Goal: Task Accomplishment & Management: Manage account settings

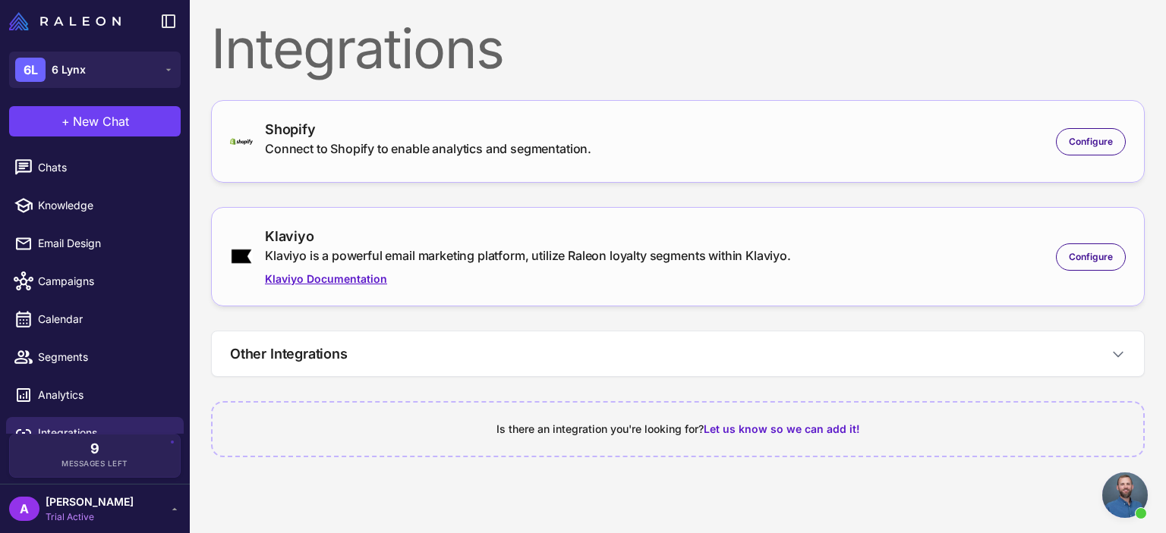
scroll to position [546, 0]
click at [1081, 256] on span "Configure" at bounding box center [1090, 257] width 44 height 14
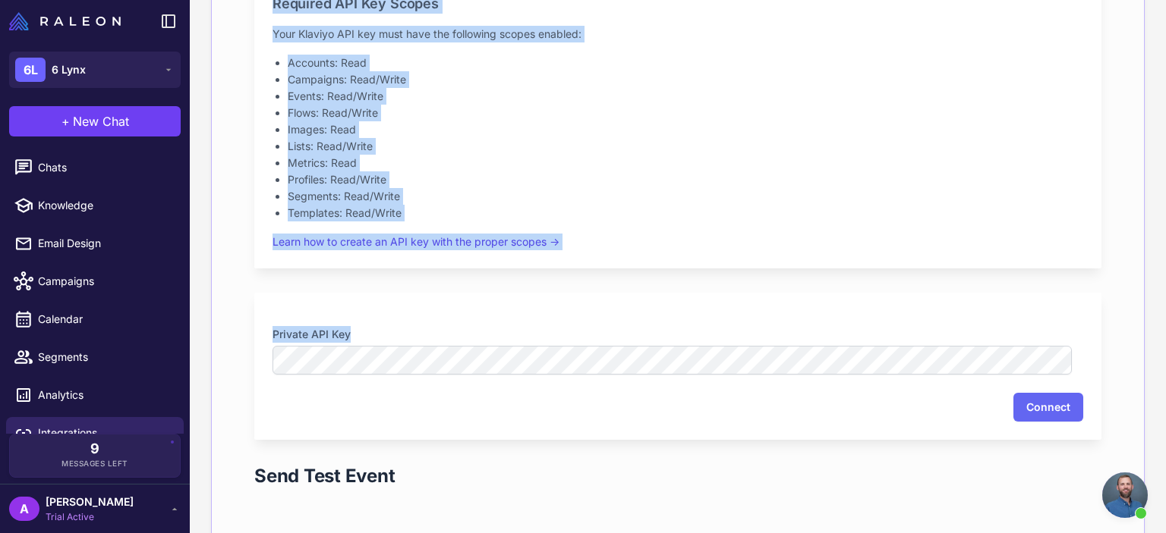
scroll to position [395, 0]
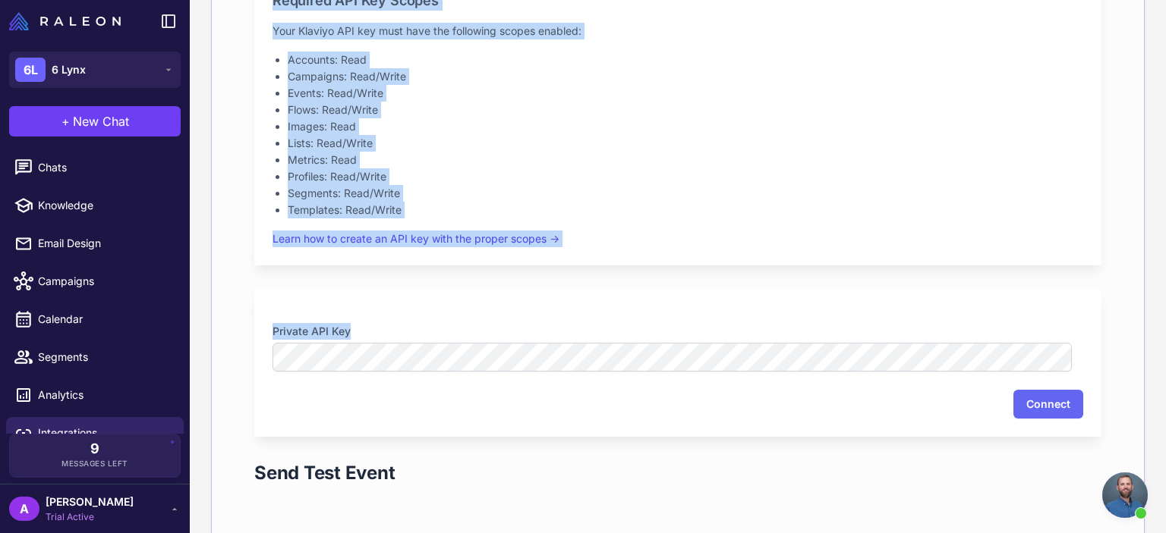
drag, startPoint x: 1165, startPoint y: 98, endPoint x: 1163, endPoint y: 278, distance: 179.9
click at [1163, 278] on content "Integrations Shopify Connect to Shopify to enable analytics and segmentation. C…" at bounding box center [678, 266] width 976 height 533
click at [957, 235] on p "Learn how to create an API key with the proper scopes →" at bounding box center [677, 239] width 810 height 17
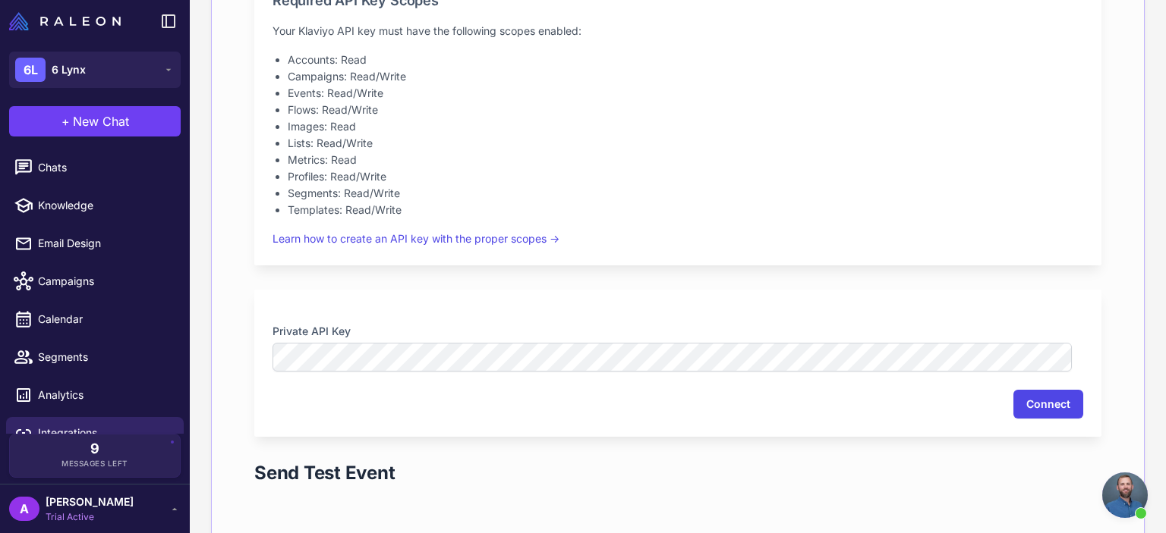
click at [1041, 400] on button "Connect" at bounding box center [1048, 404] width 70 height 29
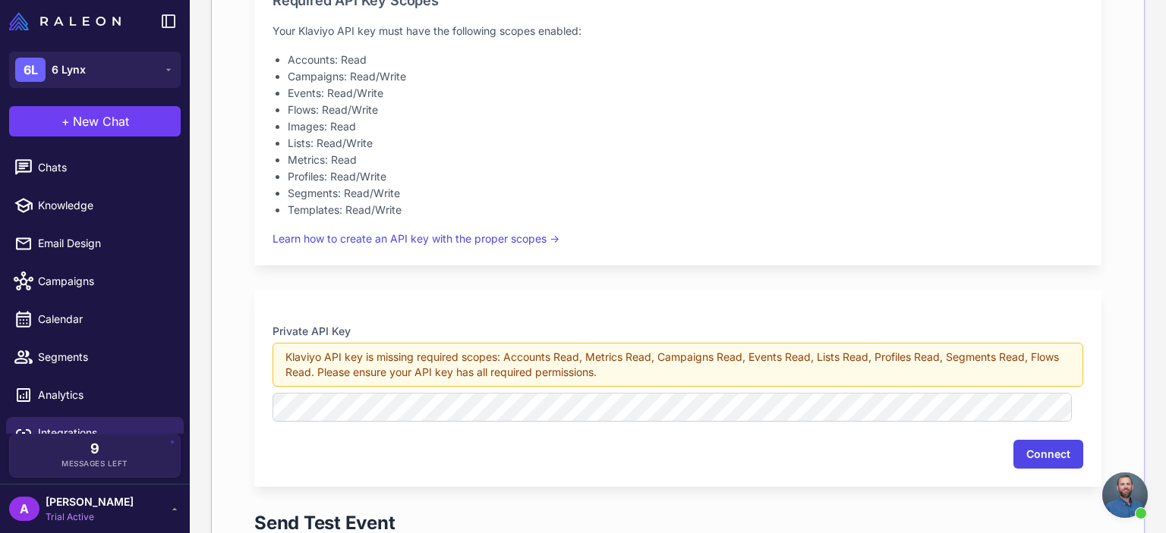
click at [1053, 442] on button "Connect" at bounding box center [1048, 454] width 70 height 29
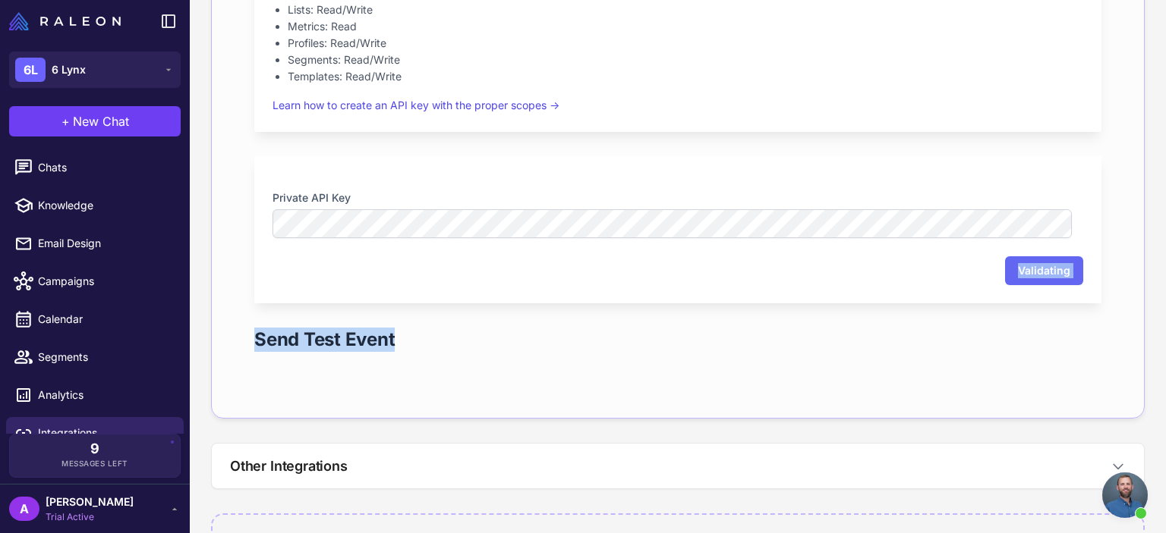
scroll to position [590, 0]
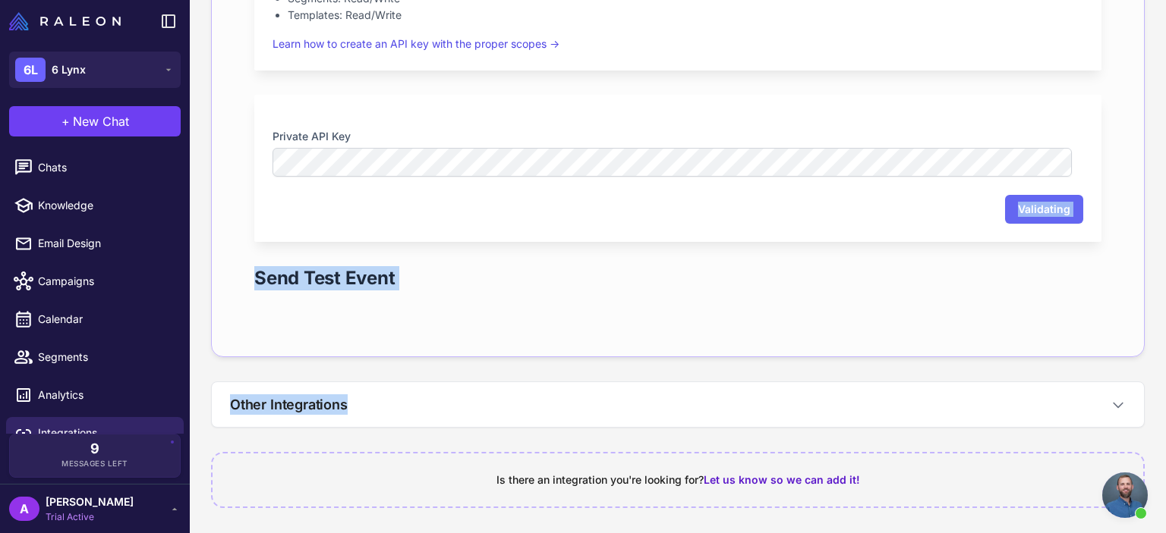
drag, startPoint x: 1165, startPoint y: 273, endPoint x: 1165, endPoint y: 387, distance: 113.8
click at [1165, 387] on content "Integrations Shopify Connect to Shopify to enable analytics and segmentation. C…" at bounding box center [678, 266] width 976 height 533
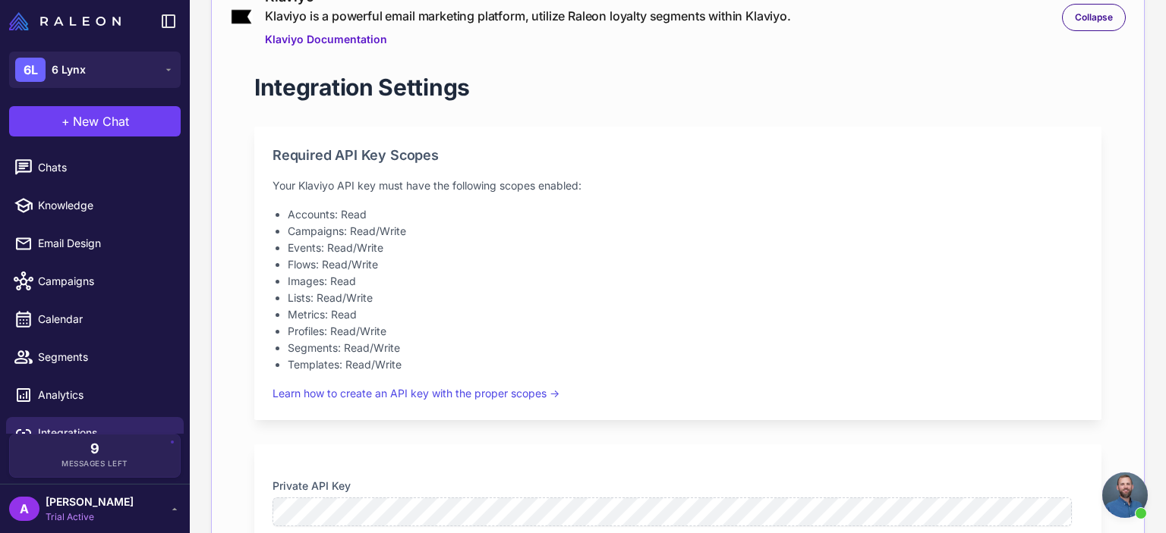
scroll to position [102, 0]
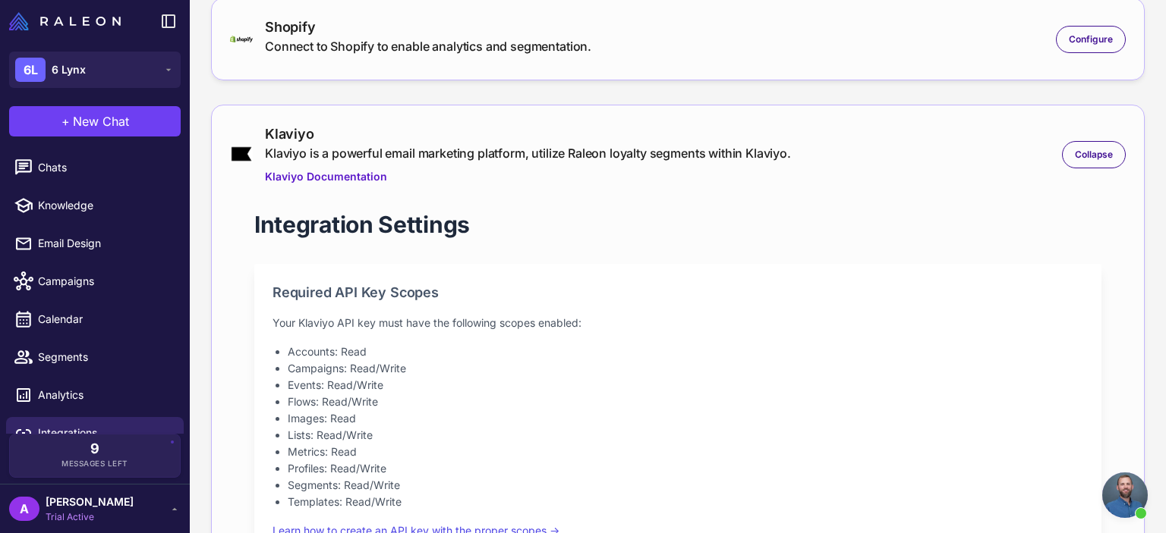
drag, startPoint x: 1165, startPoint y: 312, endPoint x: 1138, endPoint y: 118, distance: 196.1
click at [1138, 118] on content "**********" at bounding box center [678, 266] width 976 height 533
click at [1108, 157] on div "Collapse" at bounding box center [1094, 154] width 64 height 27
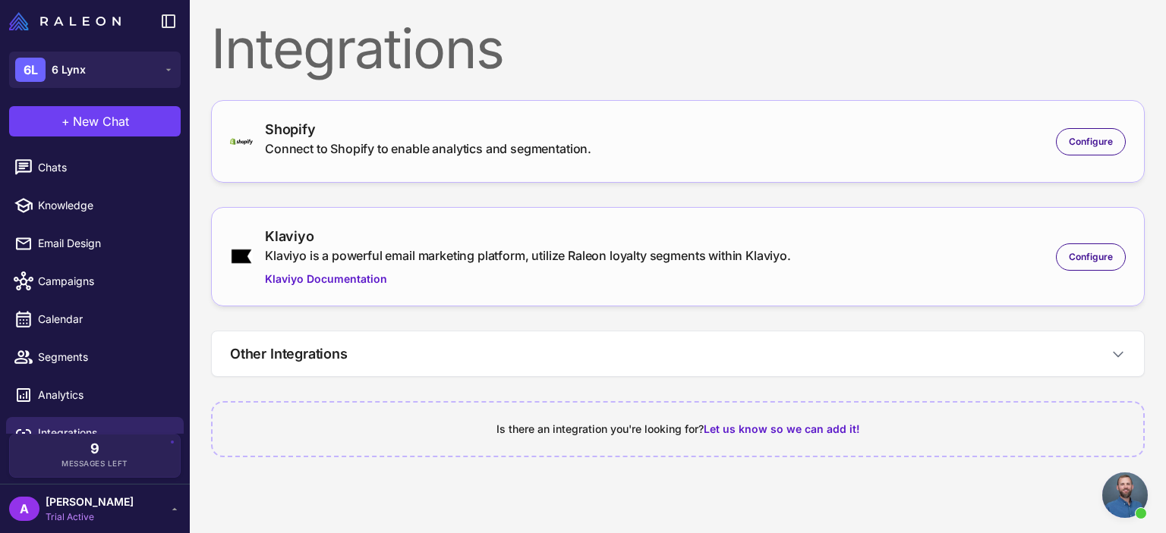
scroll to position [20, 0]
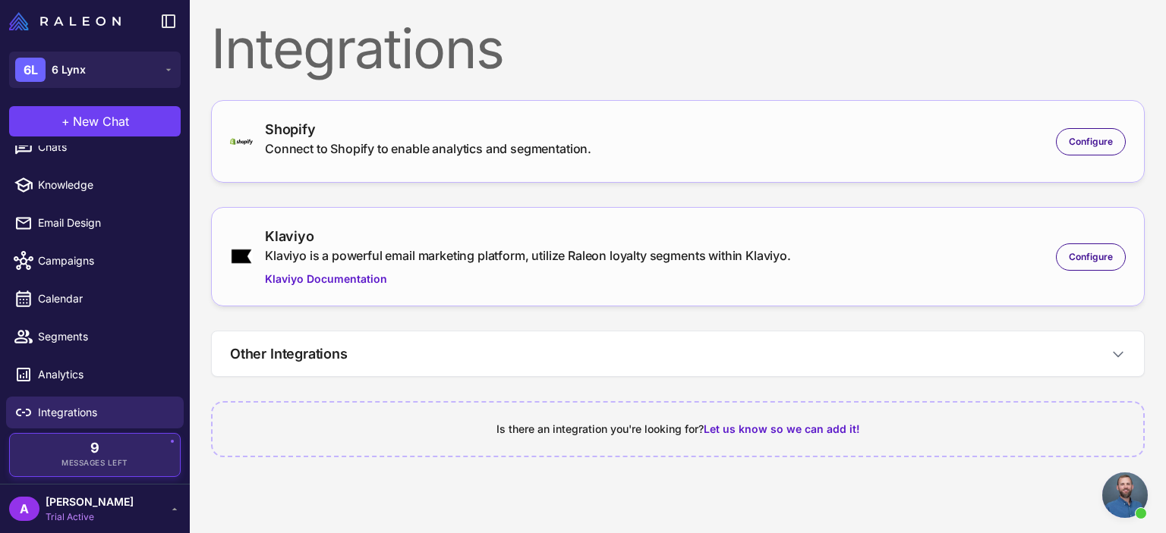
click at [89, 455] on div "9 Messages Left" at bounding box center [94, 455] width 149 height 27
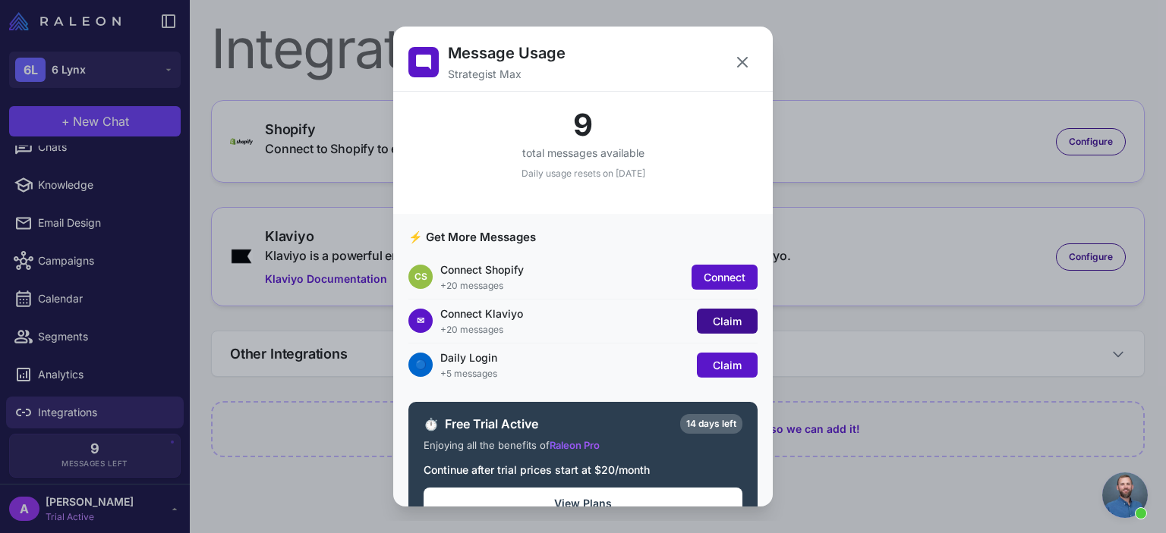
click at [728, 321] on span "Claim" at bounding box center [727, 321] width 29 height 13
drag, startPoint x: 704, startPoint y: 139, endPoint x: 689, endPoint y: 373, distance: 234.2
click at [697, 373] on button "Claim" at bounding box center [727, 365] width 61 height 25
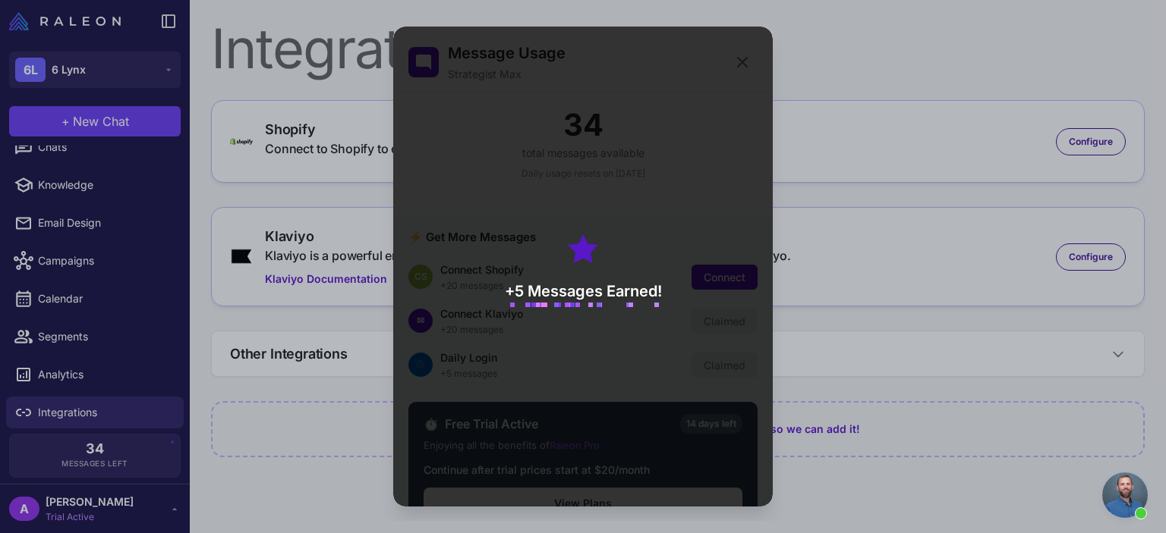
drag, startPoint x: 697, startPoint y: 205, endPoint x: 660, endPoint y: 118, distance: 94.2
click at [660, 118] on div "+5 Messages Earned!" at bounding box center [582, 267] width 379 height 480
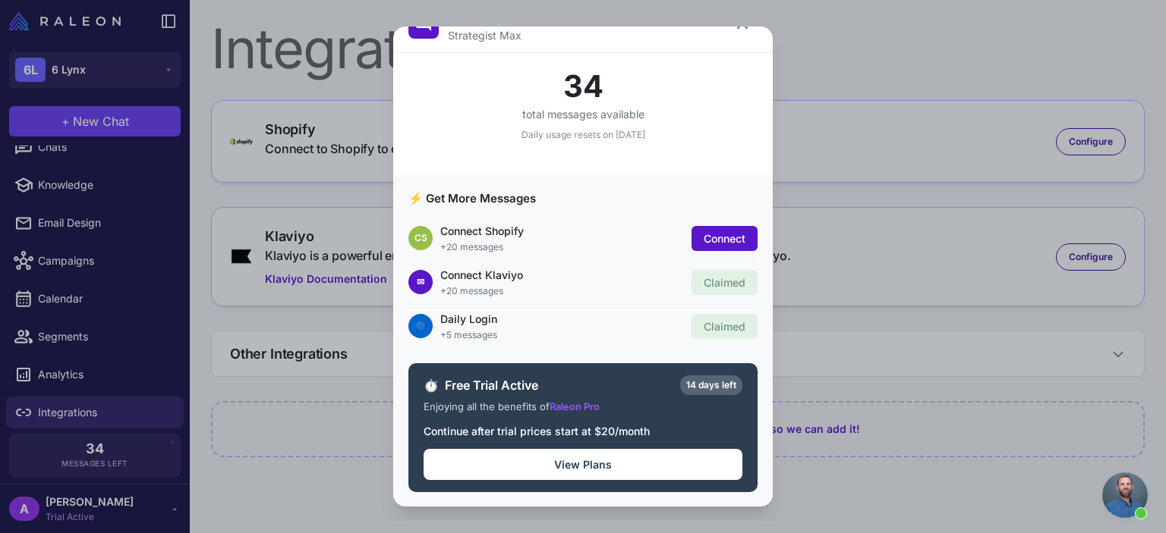
scroll to position [0, 0]
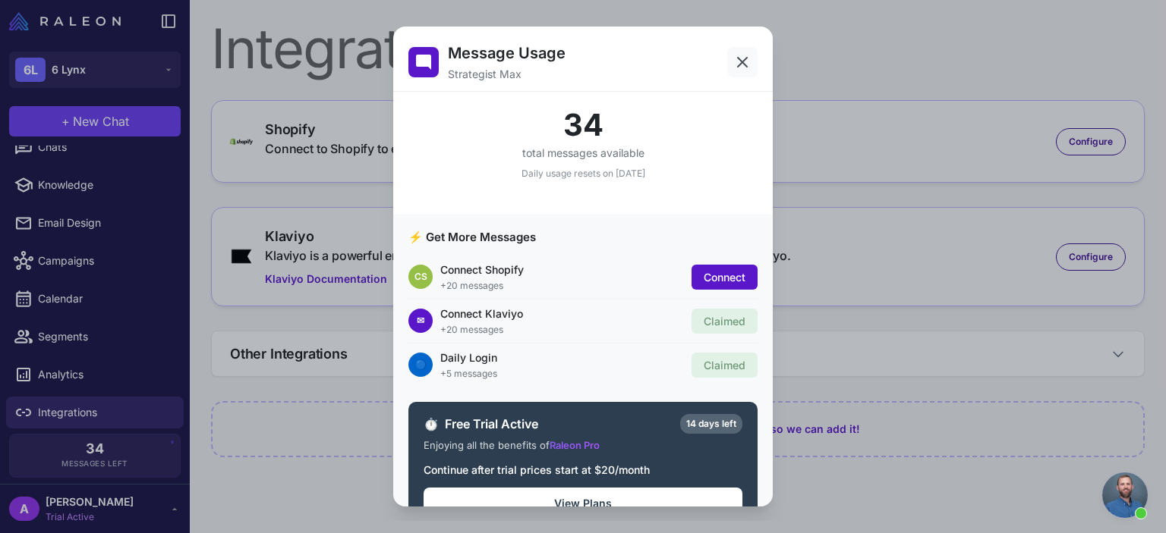
click at [733, 65] on icon at bounding box center [742, 62] width 18 height 18
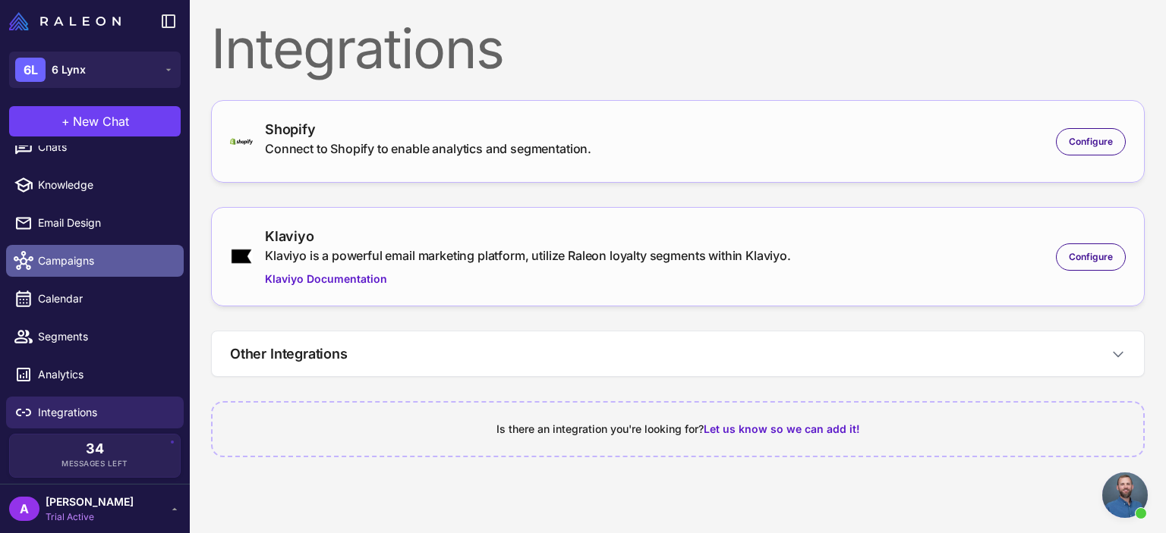
click at [85, 263] on span "Campaigns" at bounding box center [105, 261] width 134 height 17
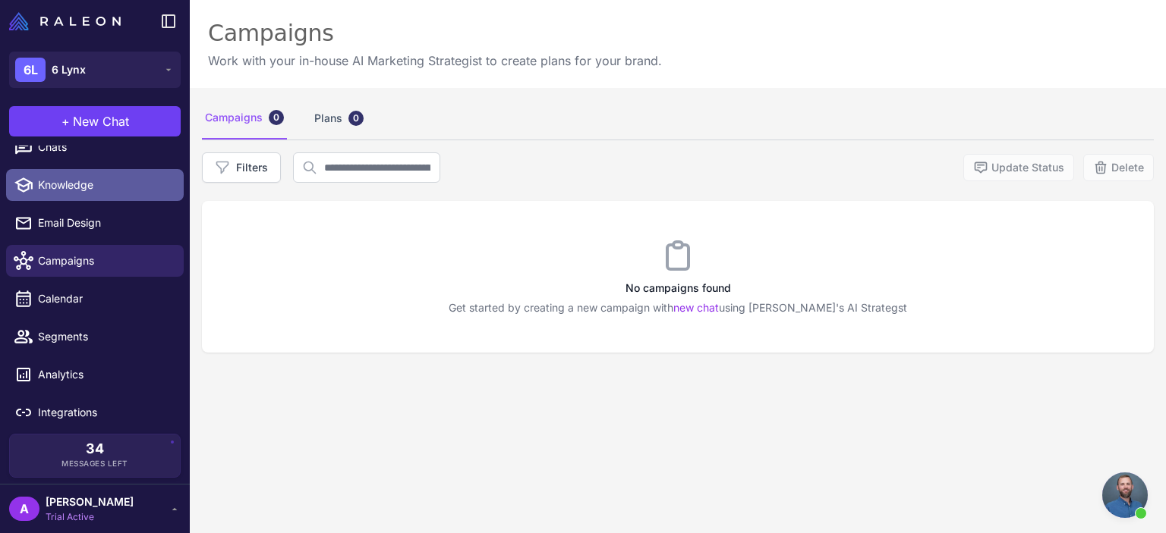
click at [100, 178] on span "Knowledge" at bounding box center [105, 185] width 134 height 17
select select
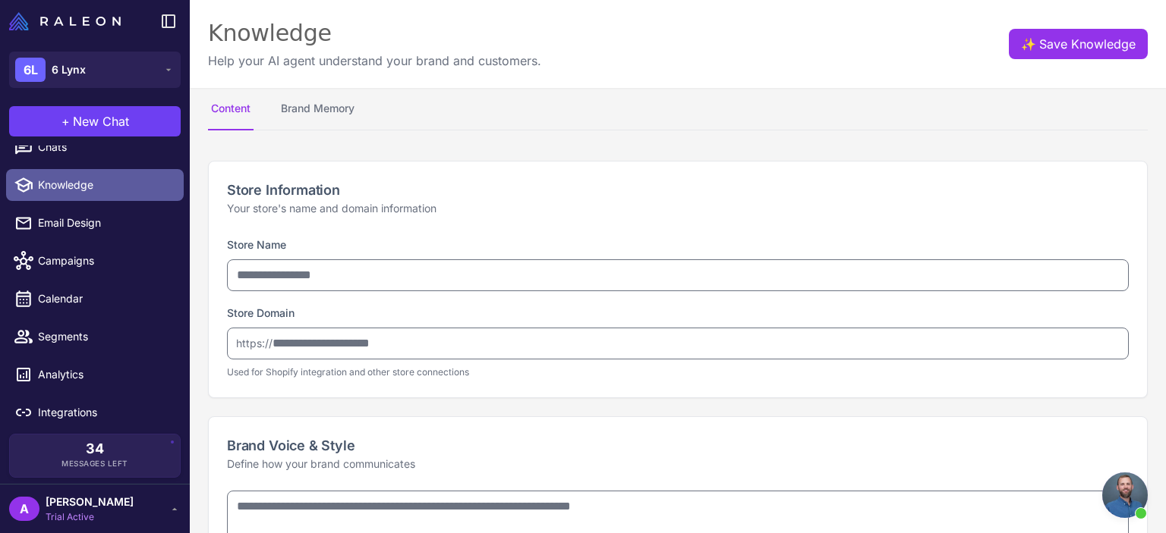
type input "******"
type input "**********"
type textarea "**********"
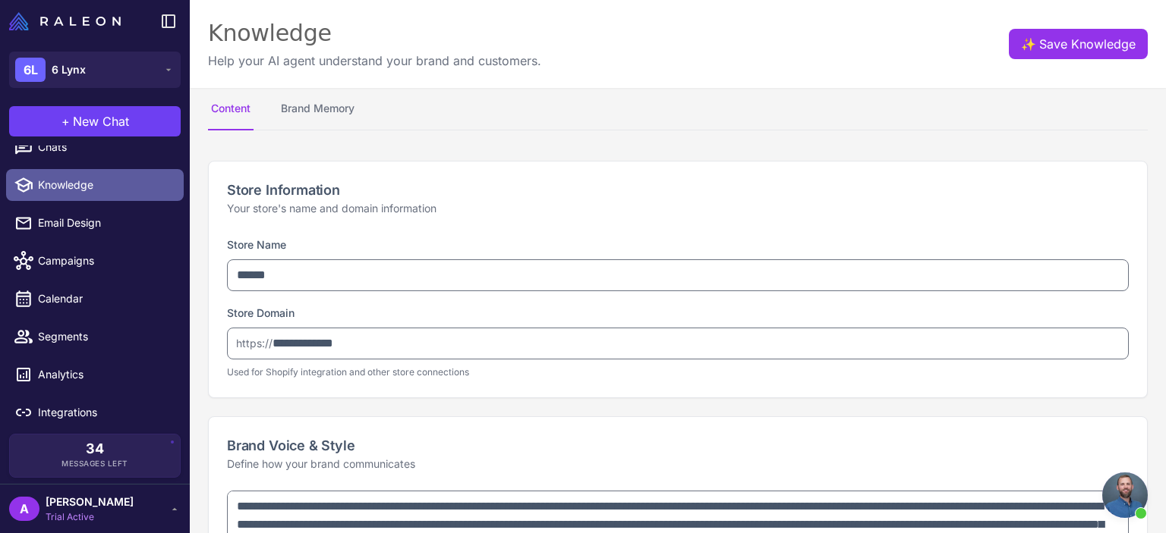
type textarea "**********"
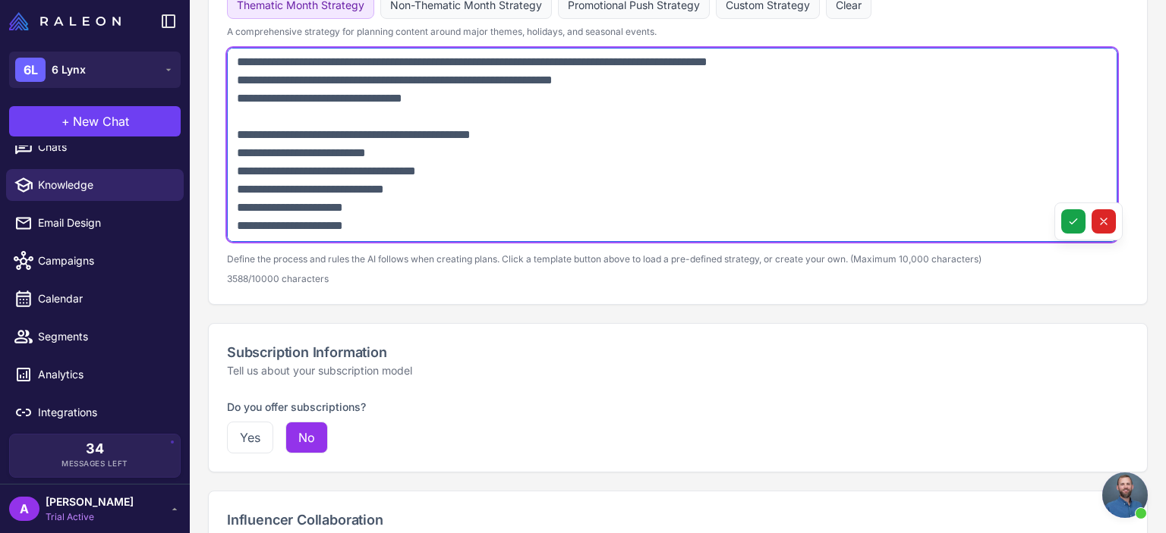
scroll to position [1180, 0]
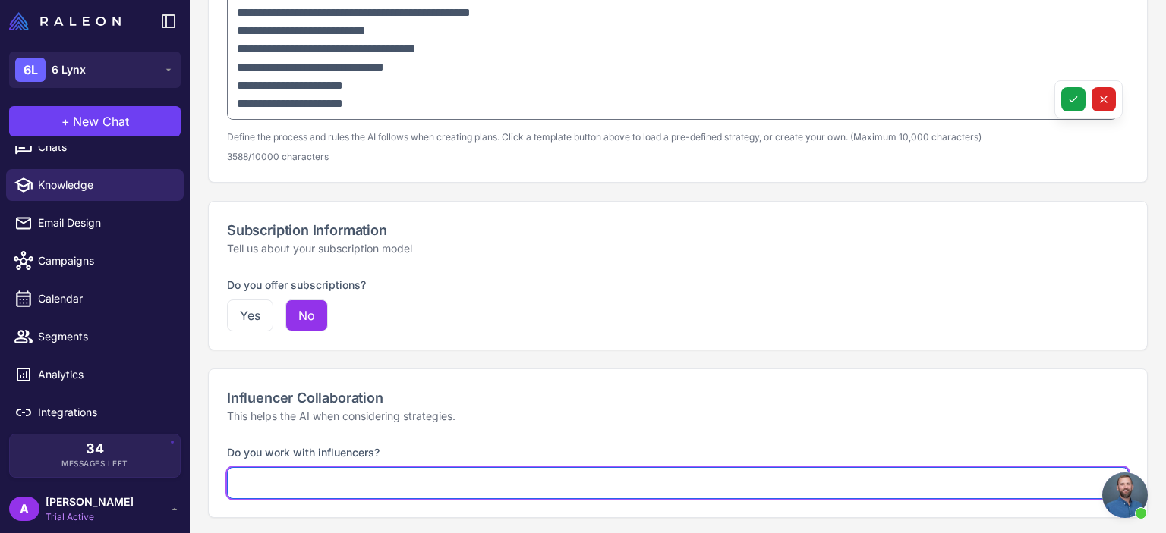
click at [887, 482] on select "**********" at bounding box center [677, 483] width 901 height 32
select select "*********"
click at [227, 467] on select "**********" at bounding box center [677, 483] width 901 height 32
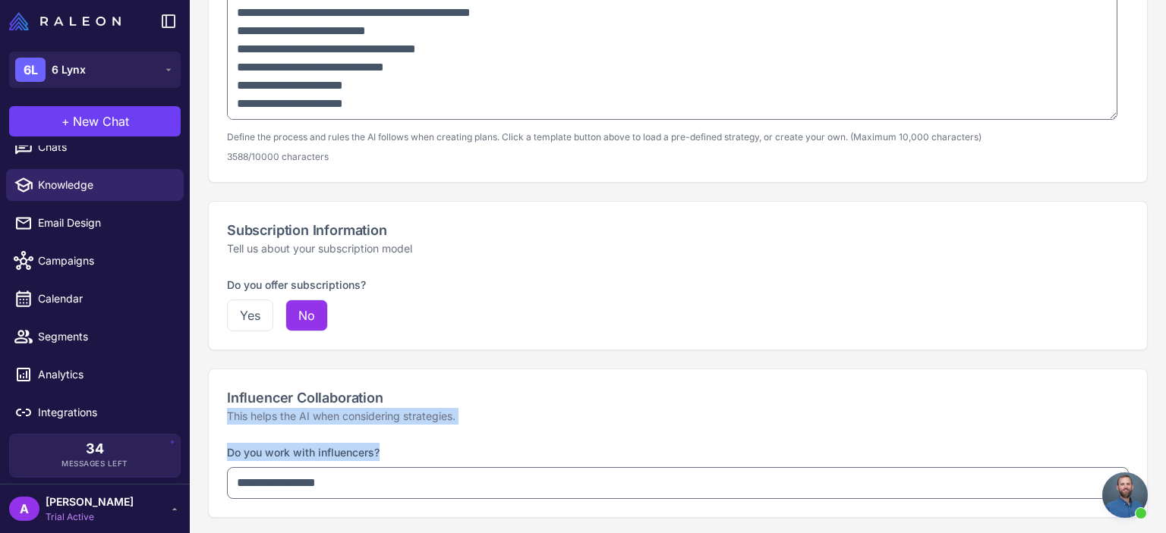
drag, startPoint x: 1165, startPoint y: 391, endPoint x: 1165, endPoint y: 458, distance: 66.8
click at [1165, 458] on content "**********" at bounding box center [678, 266] width 976 height 533
click at [1048, 424] on div "Influencer Collaboration This helps the AI when considering strategies." at bounding box center [678, 407] width 938 height 74
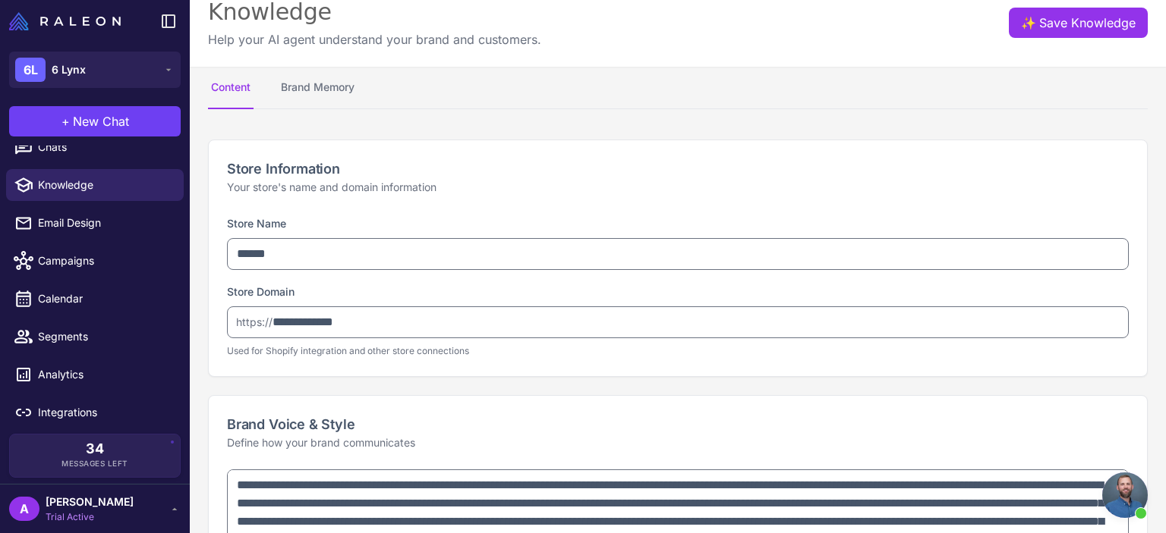
scroll to position [0, 0]
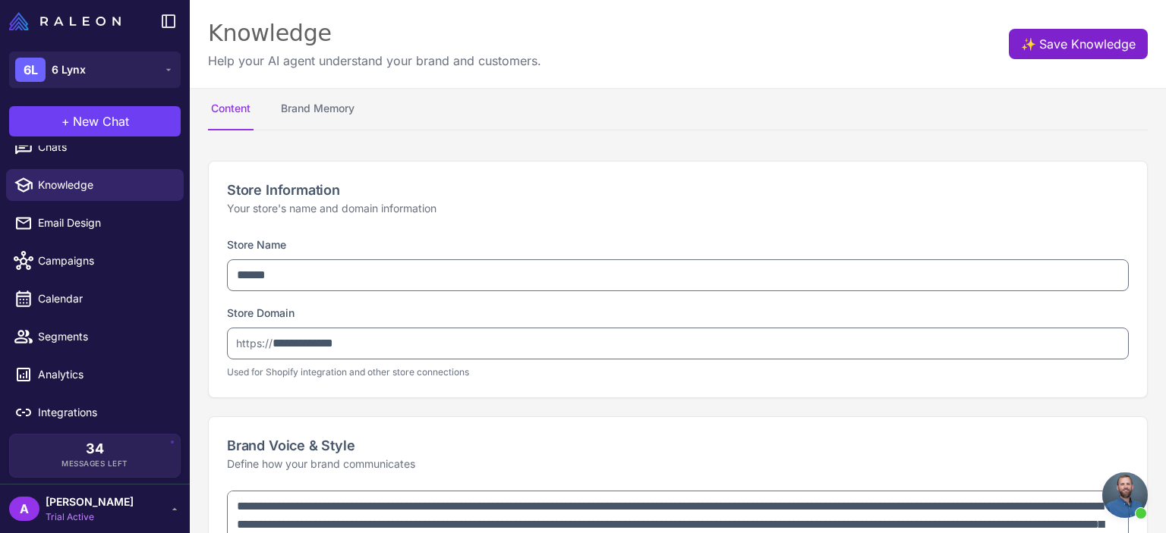
click at [1069, 40] on button "✨ Save Knowledge" at bounding box center [1077, 44] width 139 height 30
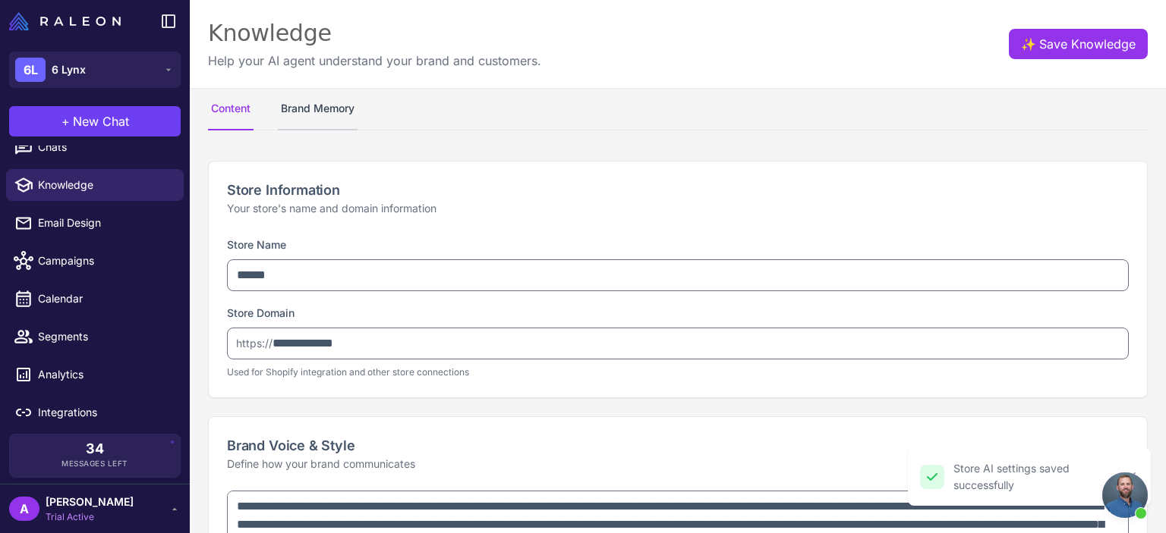
click at [337, 118] on button "Brand Memory" at bounding box center [318, 109] width 80 height 42
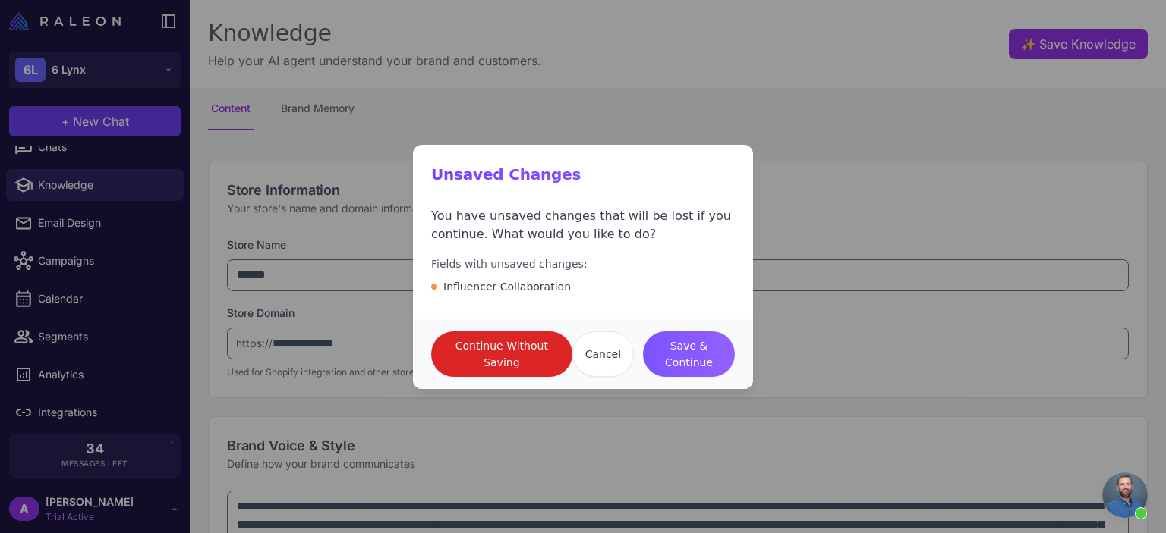
click at [697, 343] on span "Save & Continue" at bounding box center [689, 354] width 68 height 33
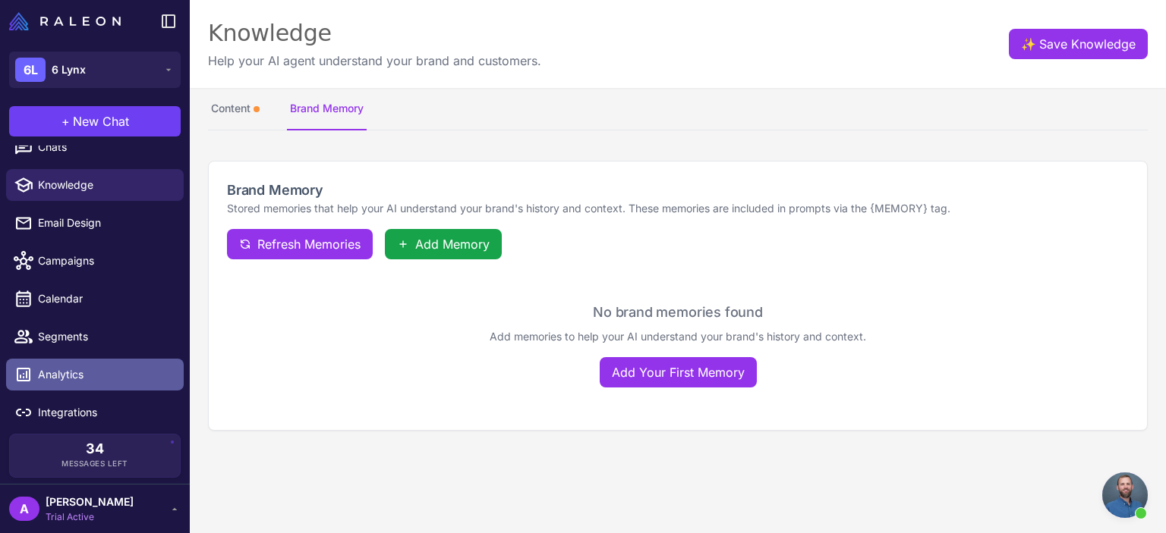
click at [122, 376] on span "Analytics" at bounding box center [105, 375] width 134 height 17
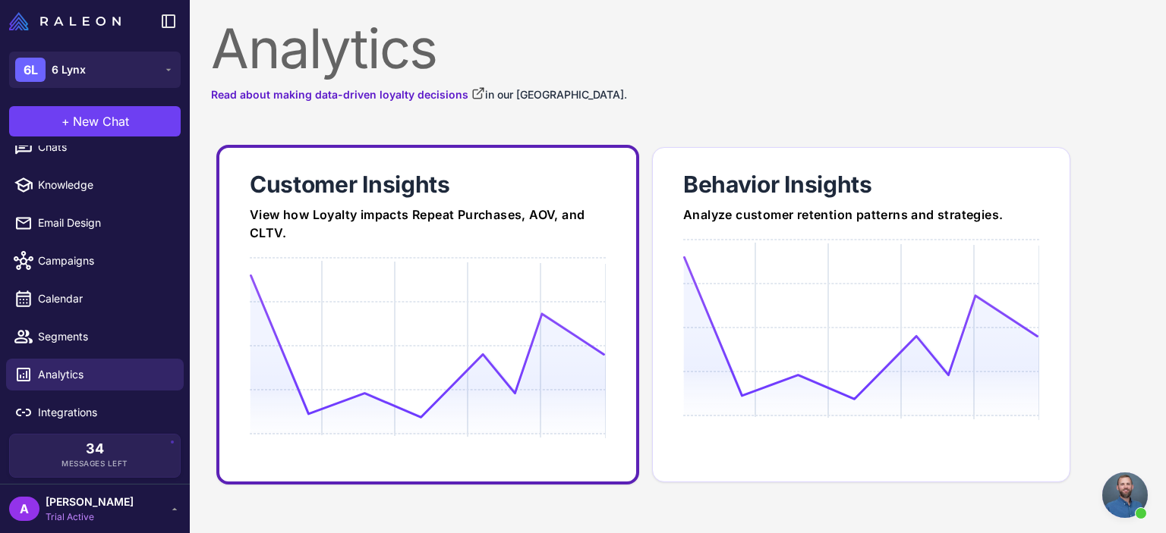
click at [482, 283] on icon at bounding box center [427, 346] width 355 height 145
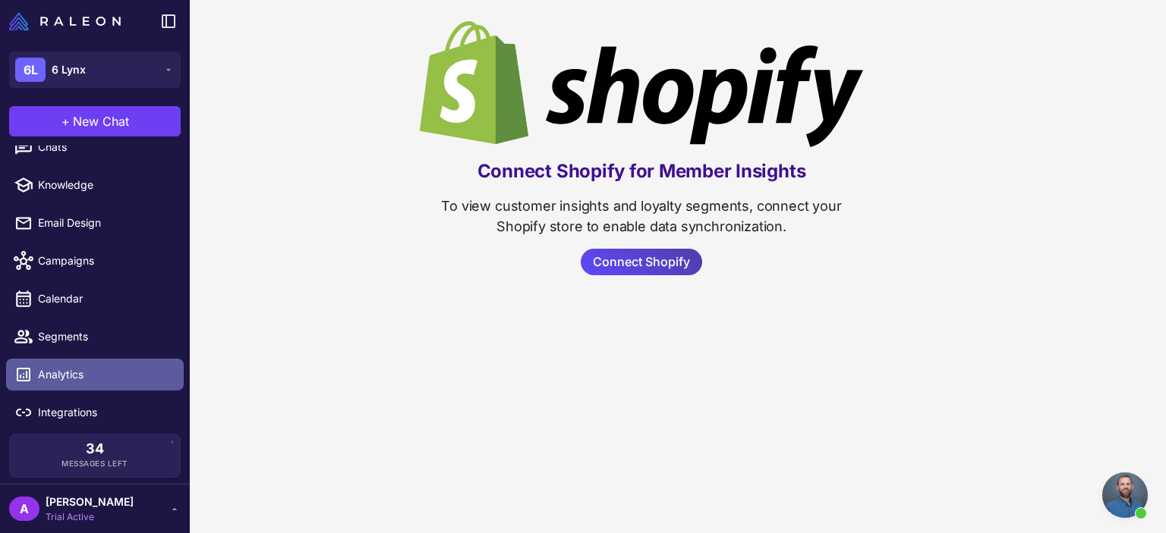
click at [105, 373] on span "Analytics" at bounding box center [105, 375] width 134 height 17
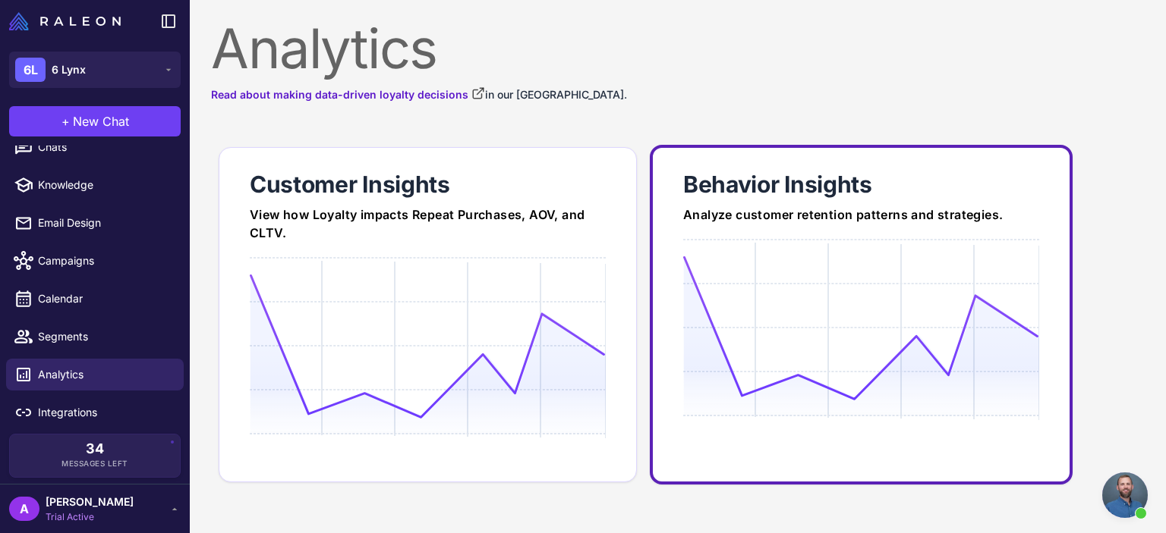
click at [816, 217] on div "Analyze customer retention patterns and strategies." at bounding box center [861, 215] width 356 height 18
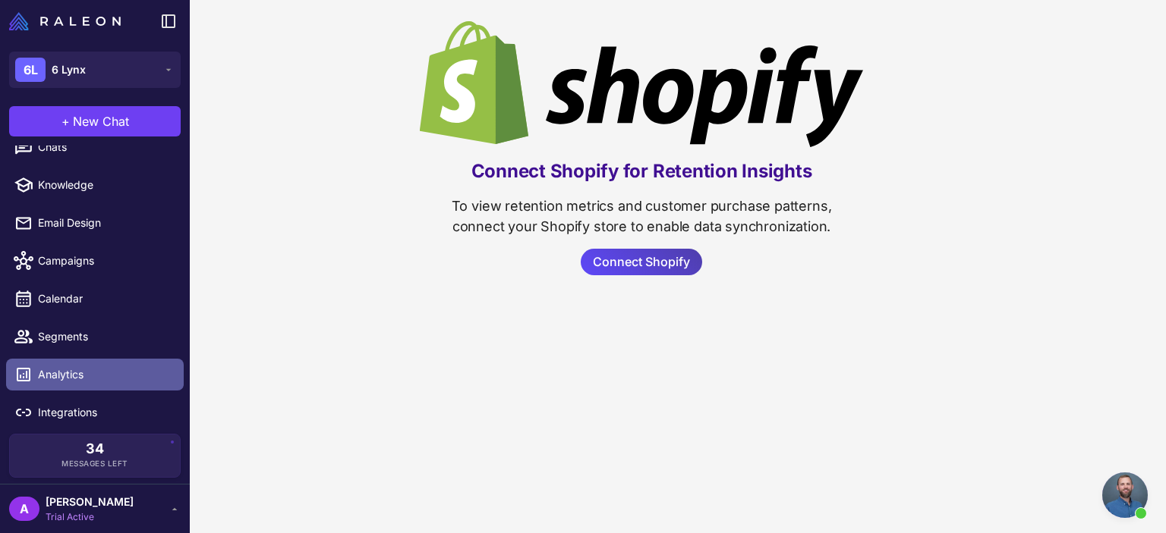
click at [100, 377] on span "Analytics" at bounding box center [105, 375] width 134 height 17
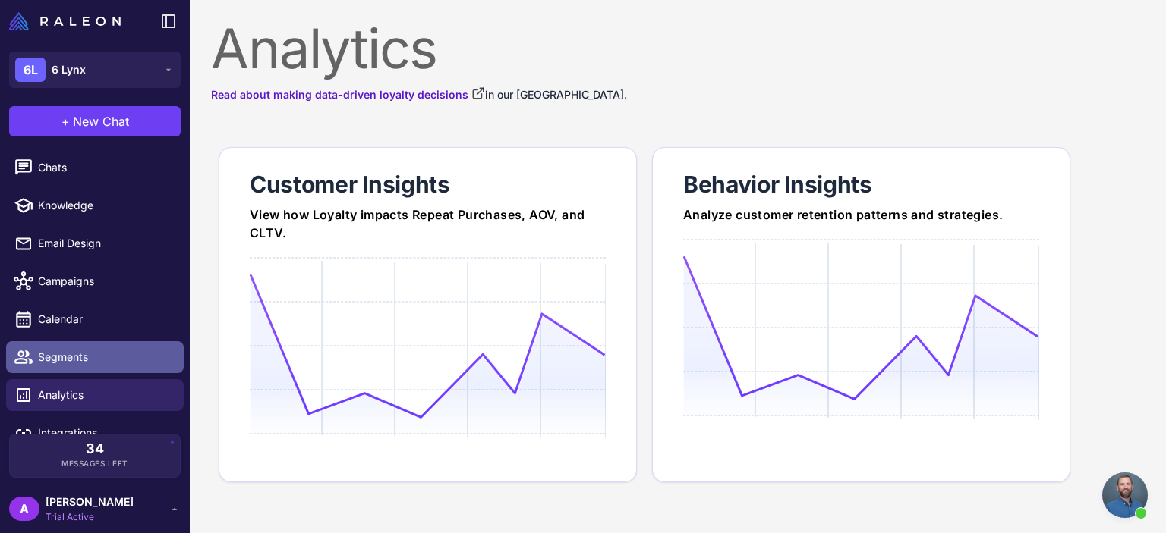
click at [92, 358] on span "Segments" at bounding box center [105, 357] width 134 height 17
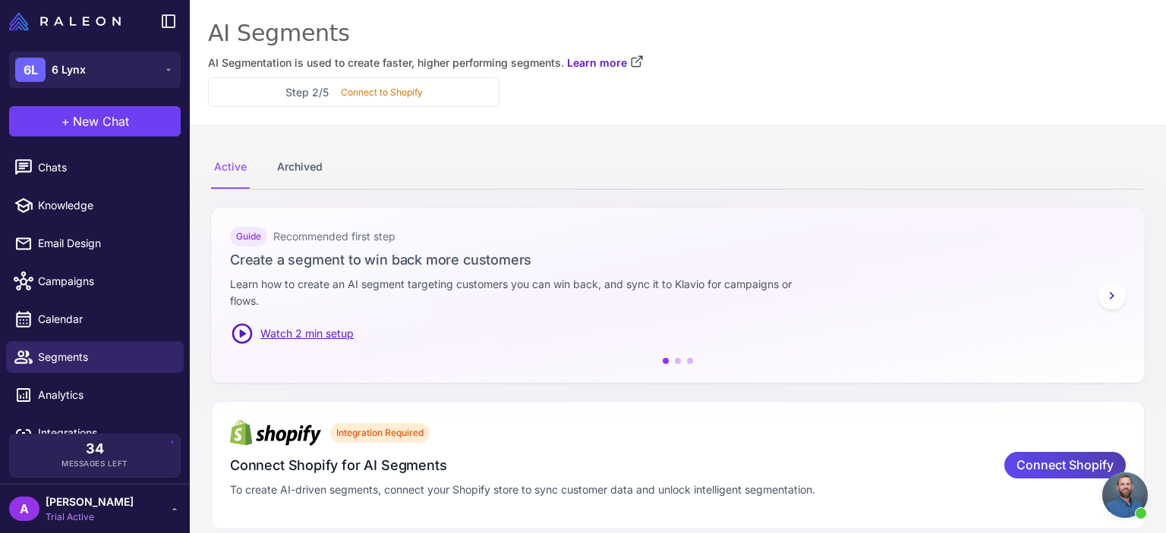
scroll to position [15, 0]
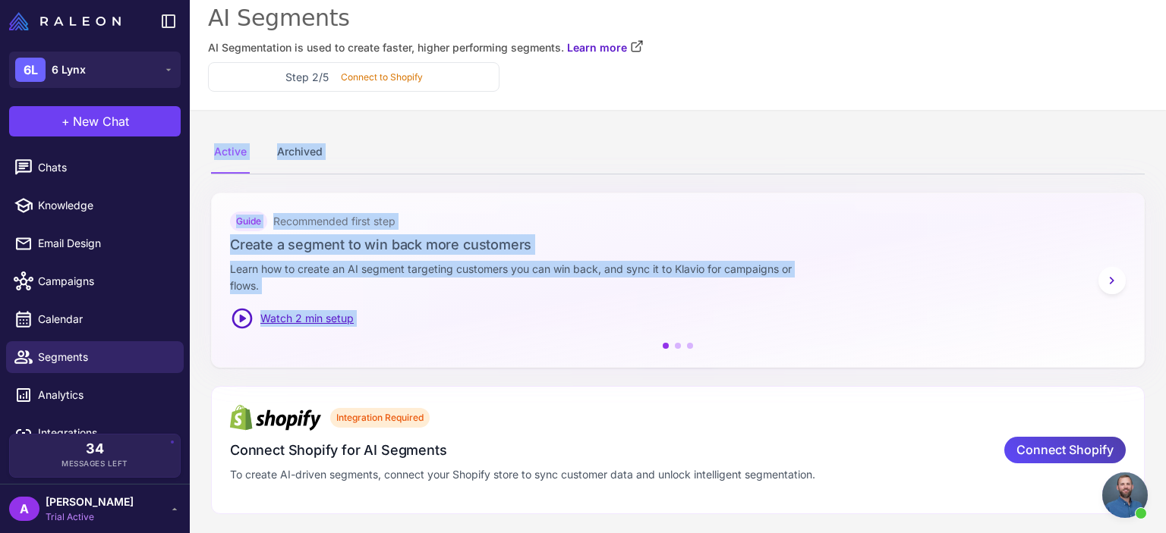
drag, startPoint x: 1165, startPoint y: 96, endPoint x: 1152, endPoint y: 162, distance: 68.0
click at [1152, 162] on content "AI Segments AI Segmentation is used to create faster, higher performing segment…" at bounding box center [678, 266] width 976 height 533
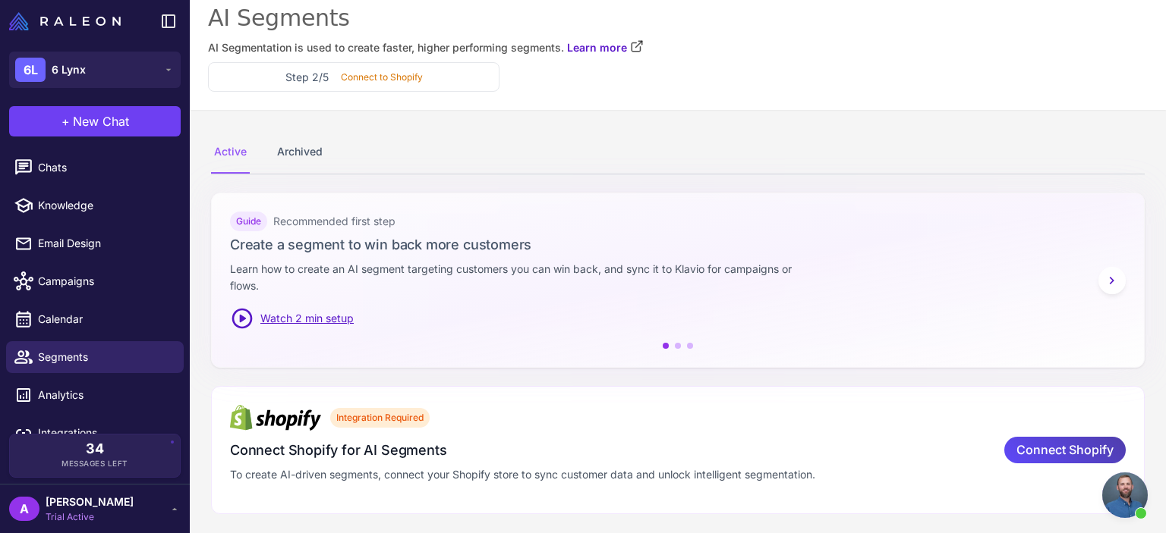
click at [753, 243] on h3 "Create a segment to win back more customers" at bounding box center [677, 244] width 895 height 20
click at [311, 153] on div "Archived" at bounding box center [300, 152] width 52 height 42
click at [235, 153] on div "Active" at bounding box center [230, 152] width 39 height 42
click at [385, 69] on div "Step 2/5 Connect to Shopify" at bounding box center [354, 77] width 266 height 16
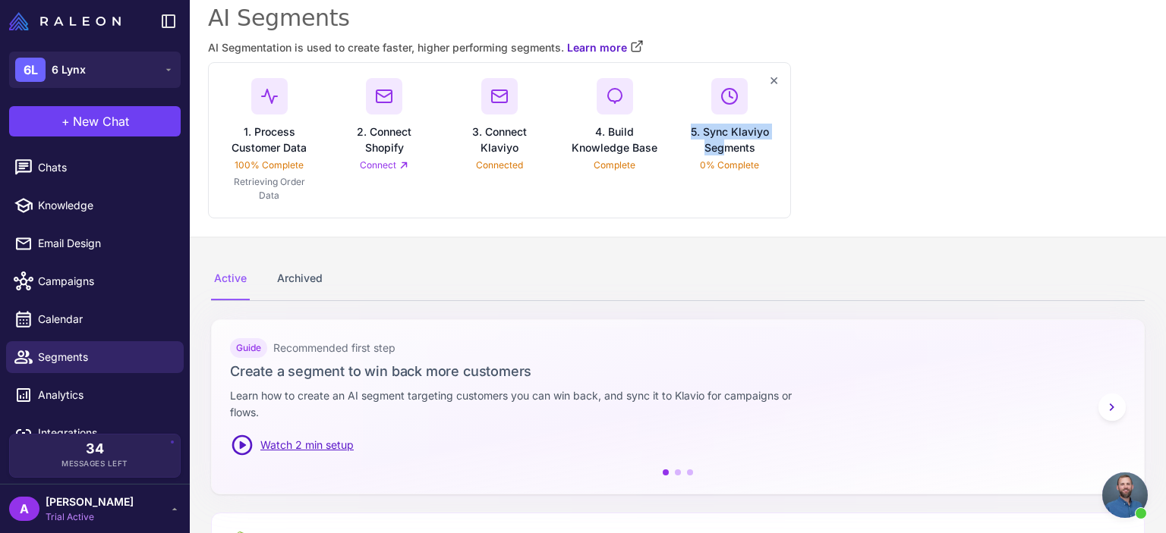
drag, startPoint x: 725, startPoint y: 145, endPoint x: 728, endPoint y: 87, distance: 57.8
click at [728, 87] on div "5. Sync Klaviyo Segments 0% Complete" at bounding box center [729, 140] width 91 height 124
click at [728, 89] on circle at bounding box center [729, 96] width 15 height 15
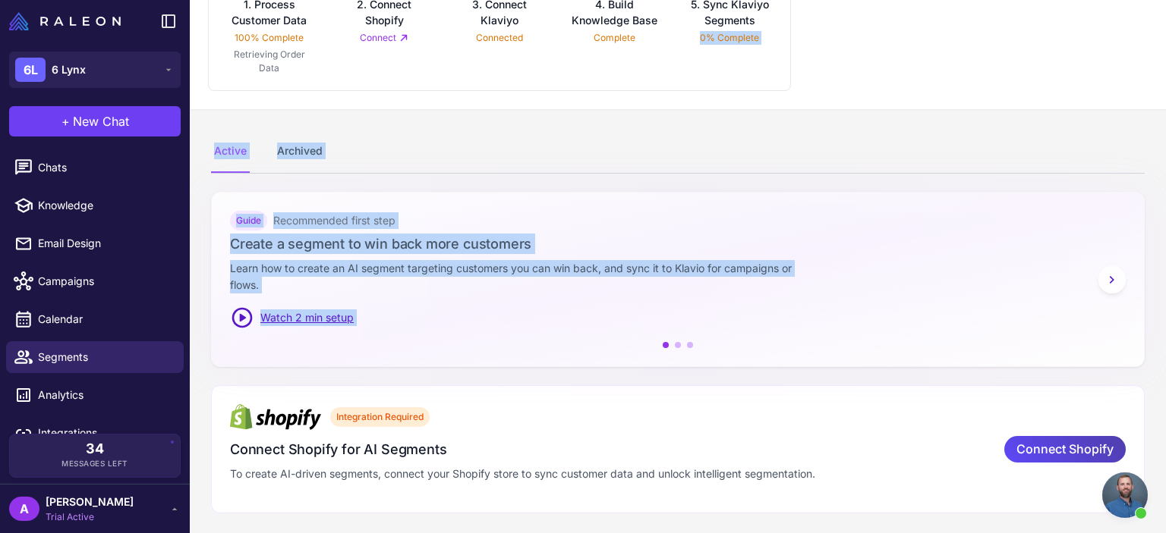
drag, startPoint x: 1165, startPoint y: 195, endPoint x: 1165, endPoint y: 379, distance: 183.6
click at [1165, 379] on content "AI Segments AI Segmentation is used to create faster, higher performing segment…" at bounding box center [678, 266] width 976 height 533
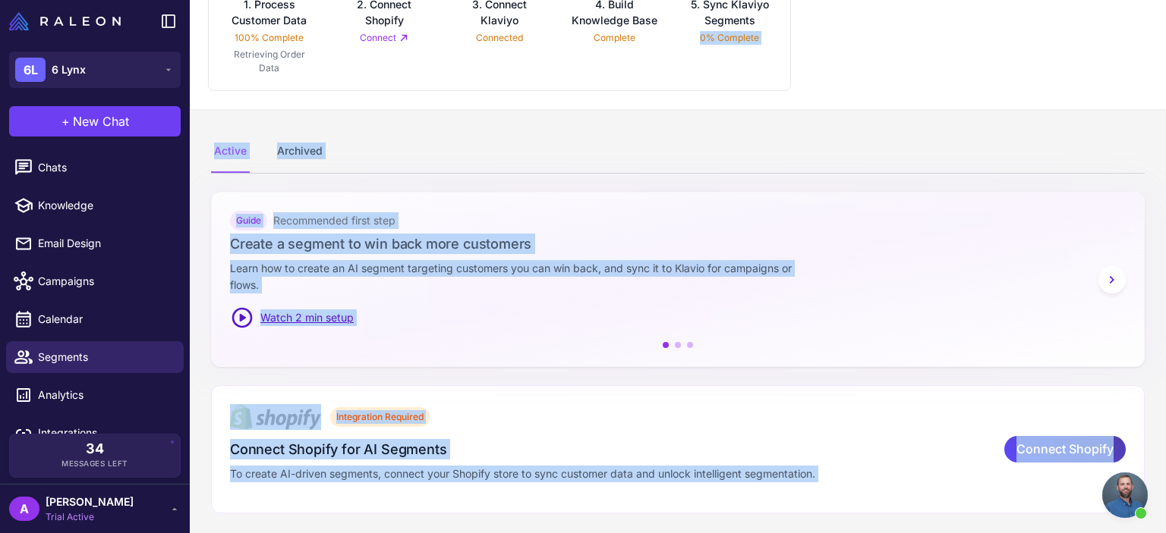
click at [832, 397] on div "Integration Required Connect Shopify for AI Segments To create AI-driven segmen…" at bounding box center [677, 449] width 933 height 128
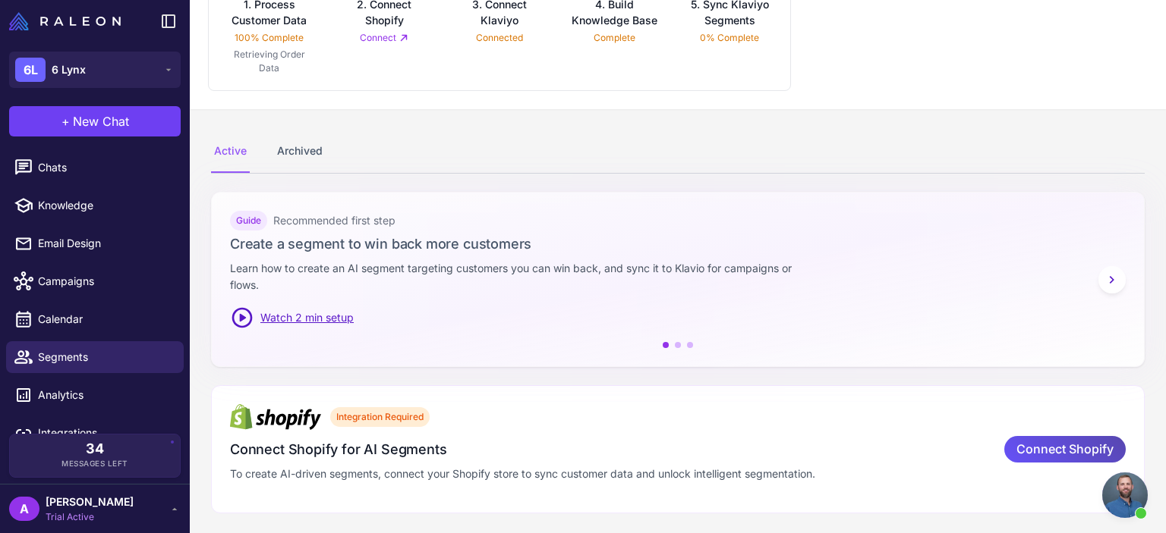
click at [1016, 445] on span "Connect Shopify" at bounding box center [1064, 449] width 97 height 27
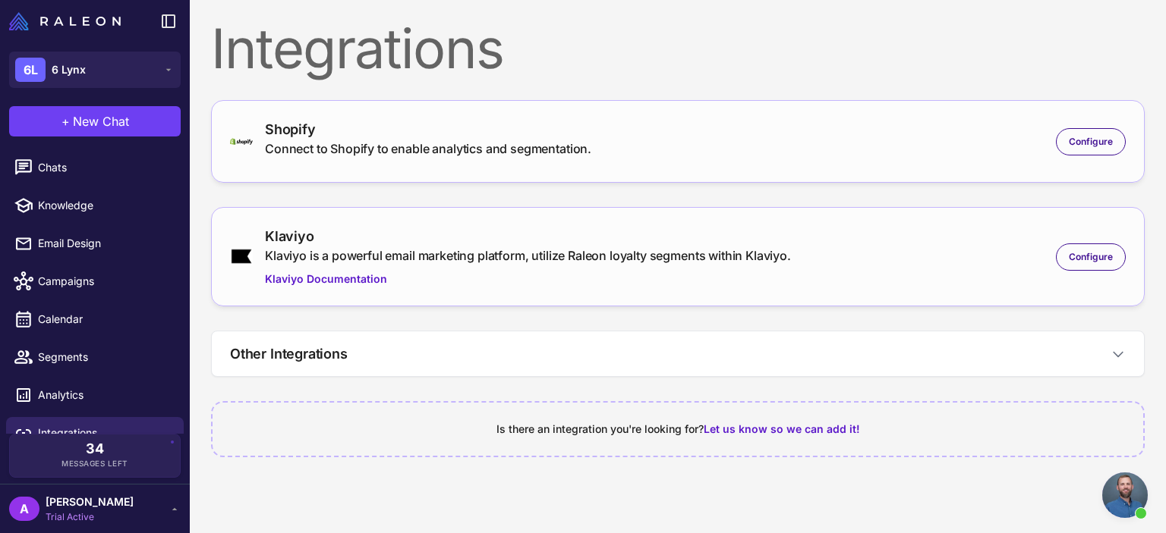
click at [718, 290] on div "Klaviyo Klaviyo is a powerful email marketing platform, utilize Raleon loyalty …" at bounding box center [677, 256] width 933 height 99
click at [1083, 247] on div "Configure" at bounding box center [1091, 257] width 70 height 27
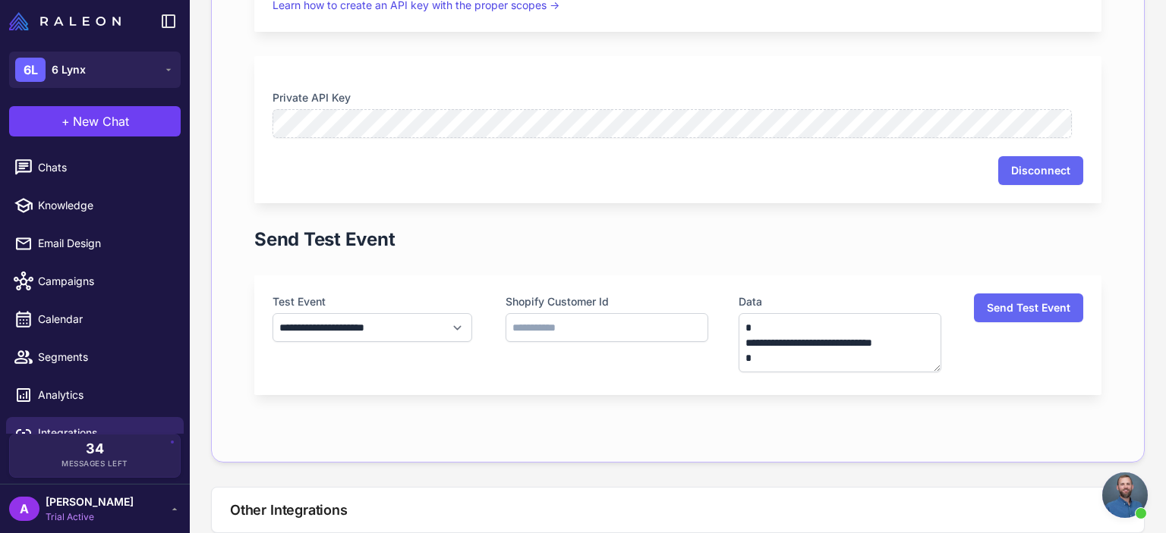
scroll to position [735, 0]
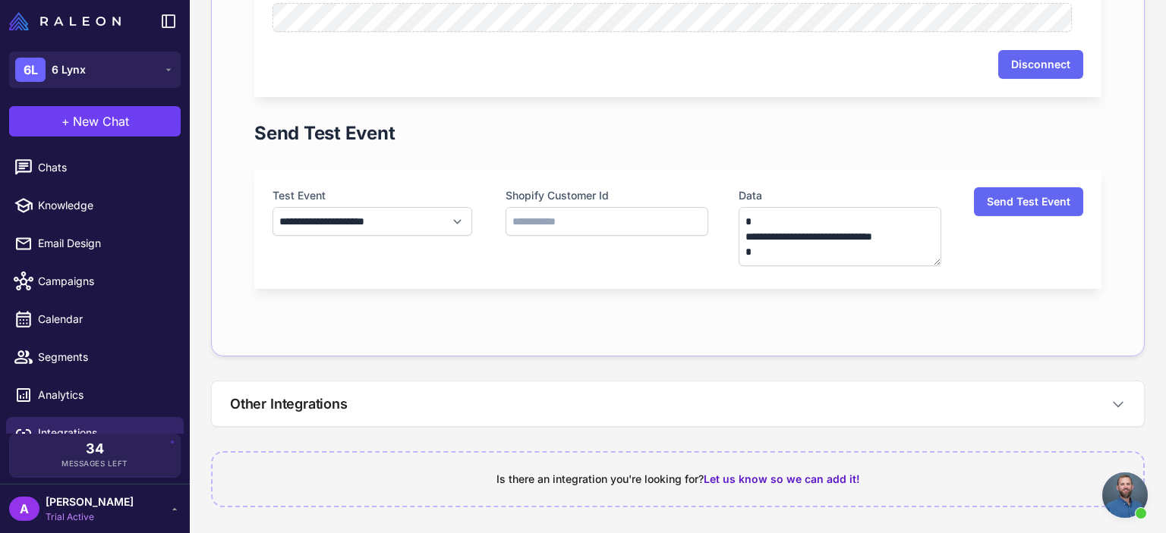
drag, startPoint x: 1165, startPoint y: 348, endPoint x: 1165, endPoint y: 397, distance: 48.6
click at [1165, 397] on content "**********" at bounding box center [678, 266] width 976 height 533
click at [726, 401] on button "Other Integrations" at bounding box center [678, 404] width 932 height 45
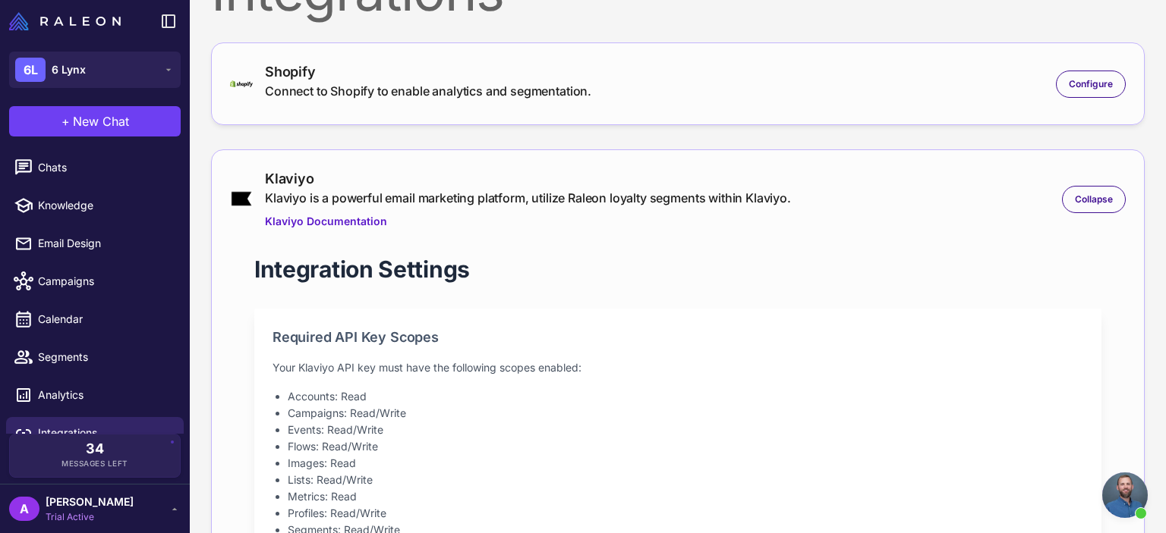
scroll to position [51, 0]
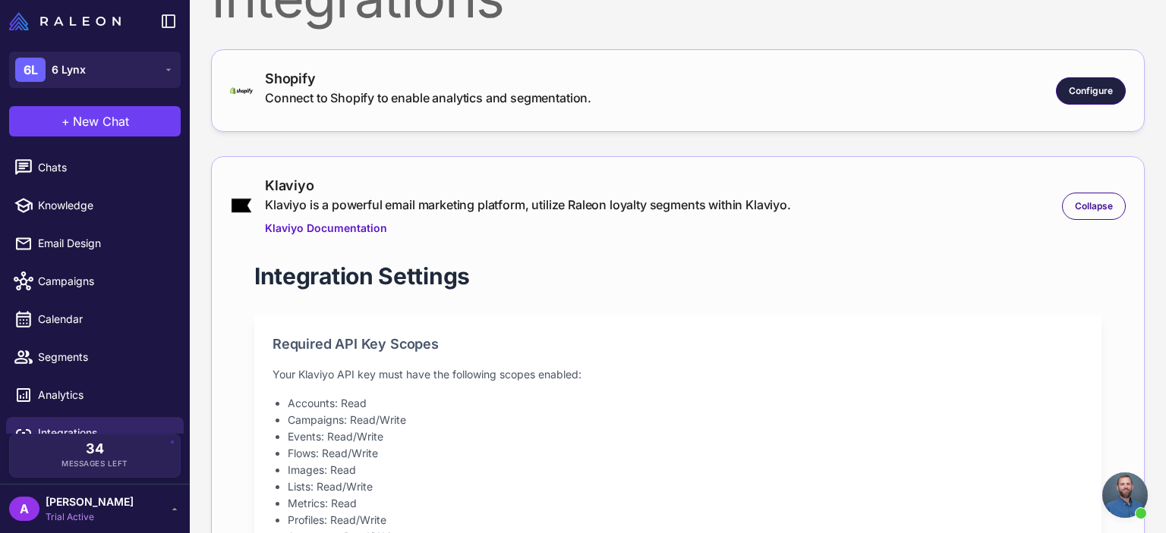
click at [1083, 96] on span "Configure" at bounding box center [1090, 91] width 44 height 14
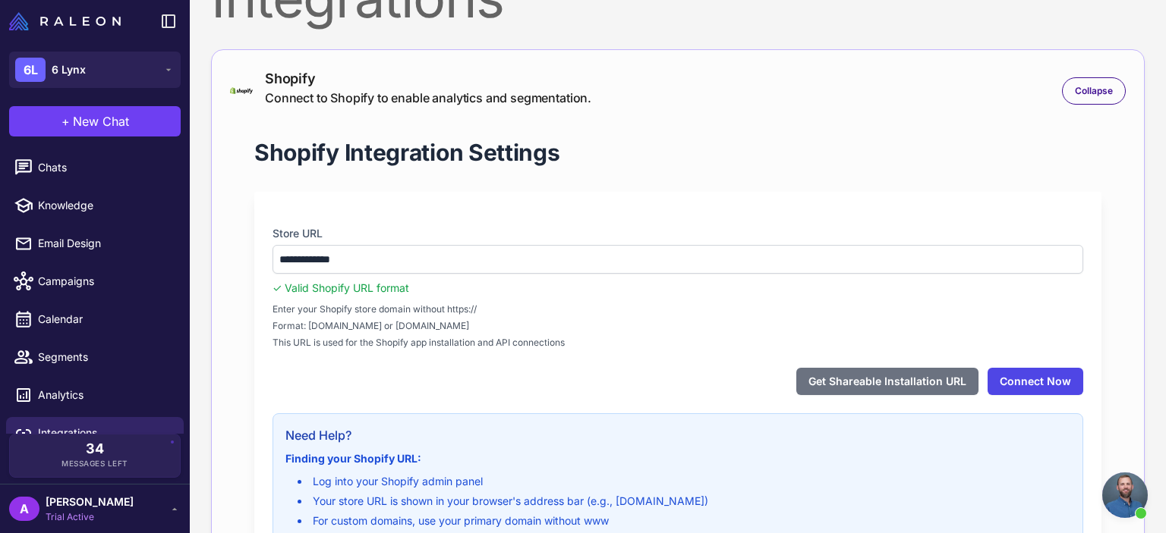
click at [1025, 382] on button "Connect Now" at bounding box center [1035, 381] width 96 height 27
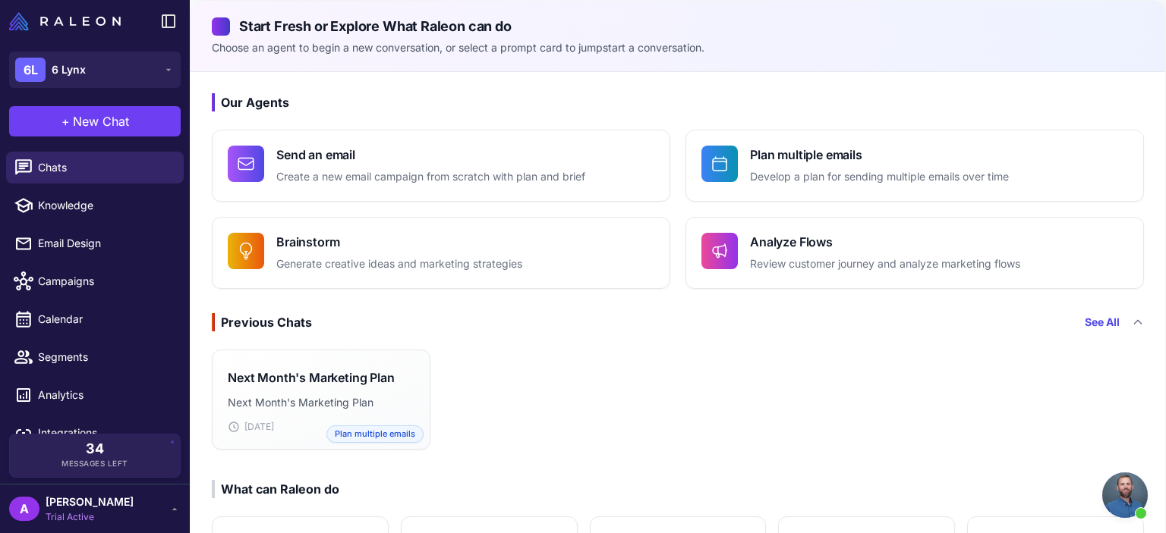
scroll to position [416, 0]
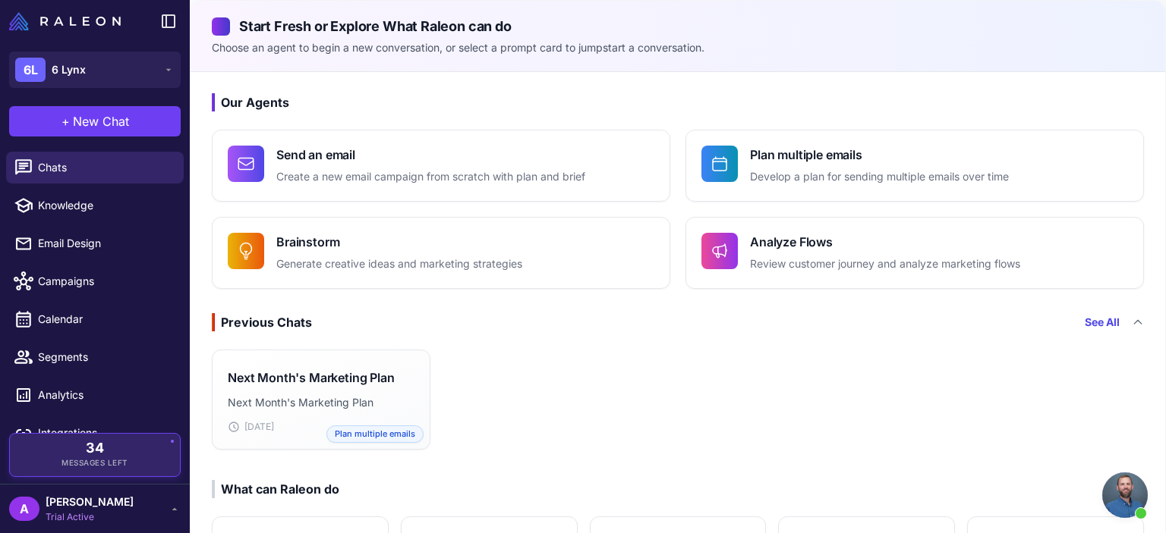
click at [121, 471] on div "34 Messages Left" at bounding box center [94, 455] width 171 height 44
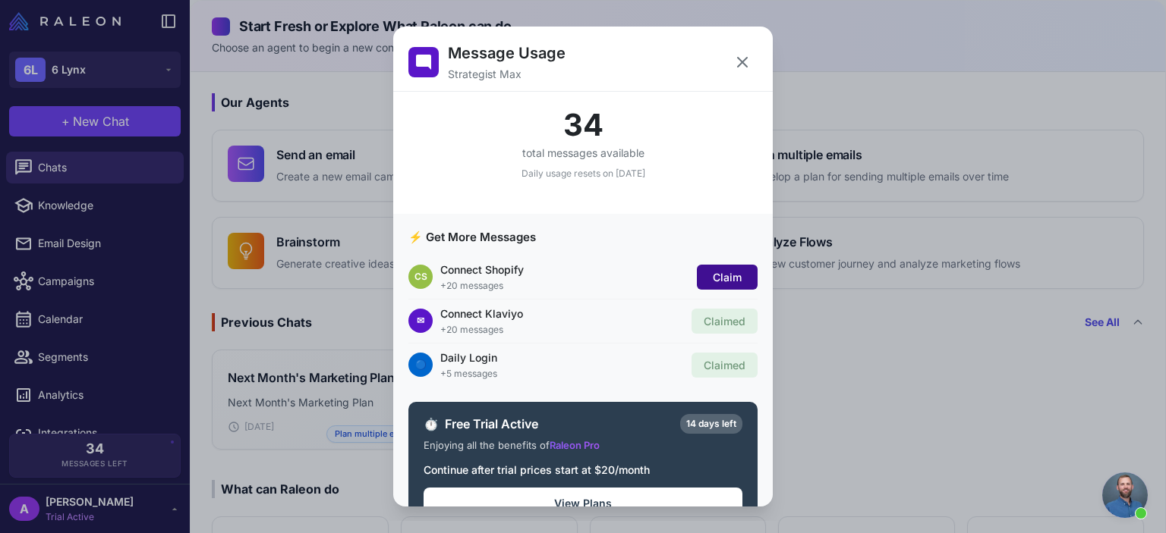
click at [716, 278] on span "Claim" at bounding box center [727, 277] width 29 height 13
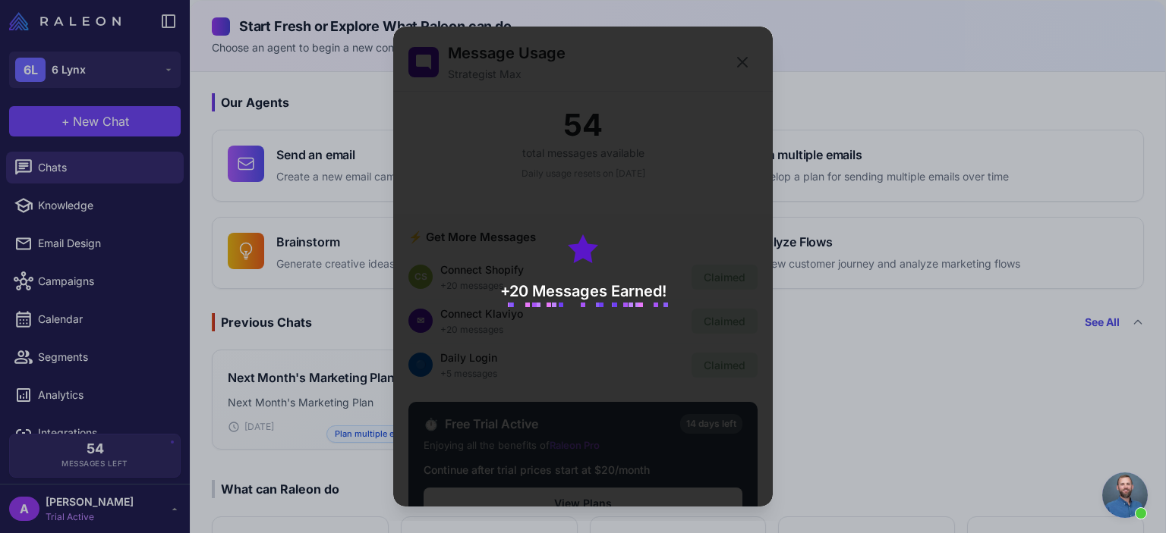
click at [747, 65] on div "+20 Messages Earned!" at bounding box center [582, 267] width 379 height 480
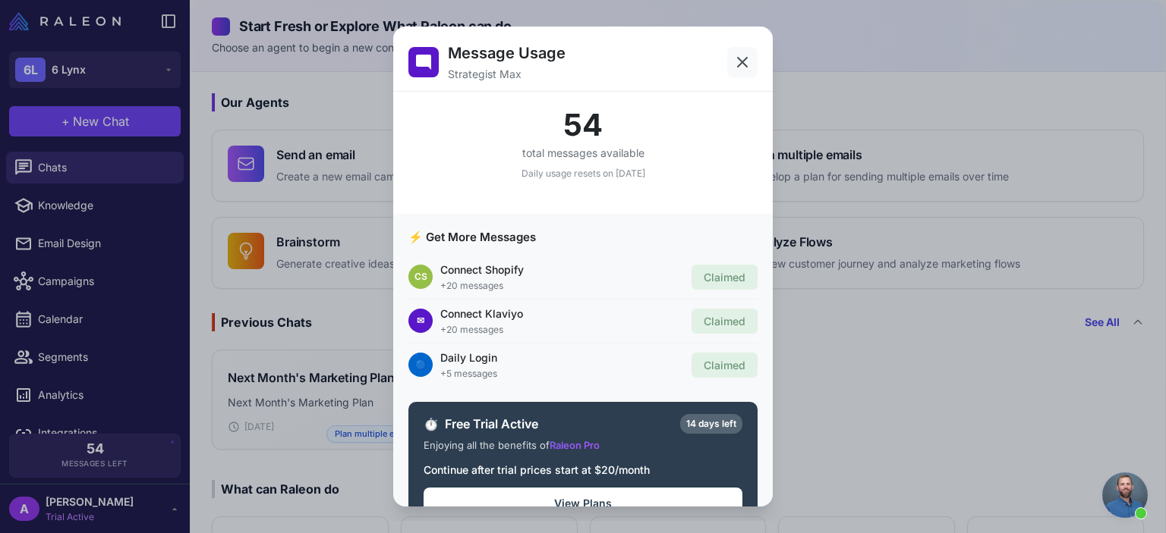
click at [737, 63] on icon at bounding box center [742, 62] width 18 height 18
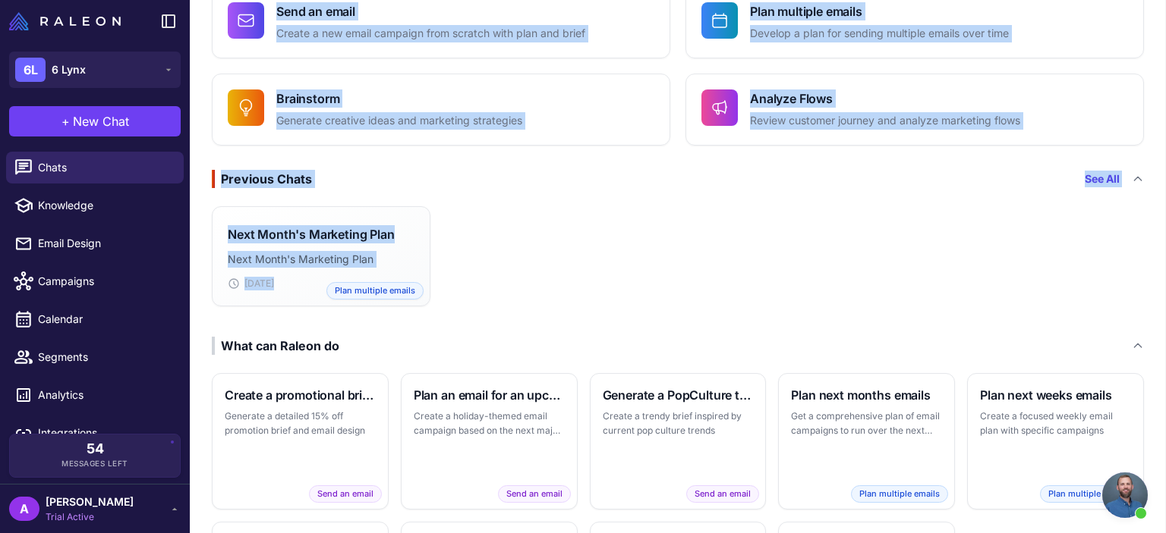
scroll to position [246, 0]
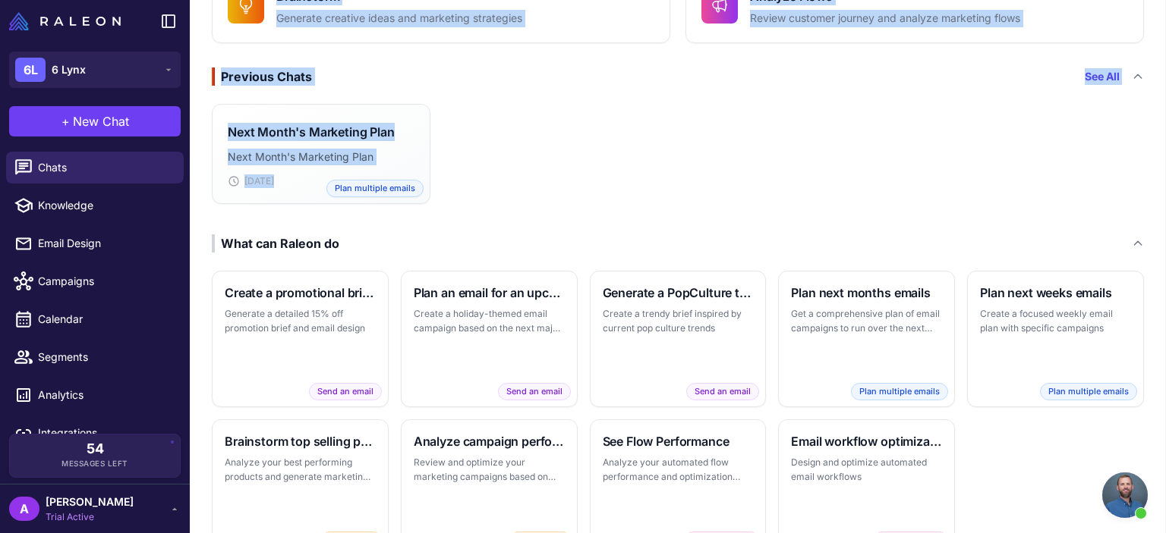
drag, startPoint x: 1165, startPoint y: 88, endPoint x: 1163, endPoint y: 236, distance: 148.0
click at [1163, 236] on content "Start Fresh or Explore What [PERSON_NAME] can do Choose an agent to begin a new…" at bounding box center [678, 266] width 976 height 533
click at [845, 187] on div "Next Month's Marketing Plan Next Month's Marketing Plan [DATE] Plan multiple em…" at bounding box center [677, 154] width 974 height 112
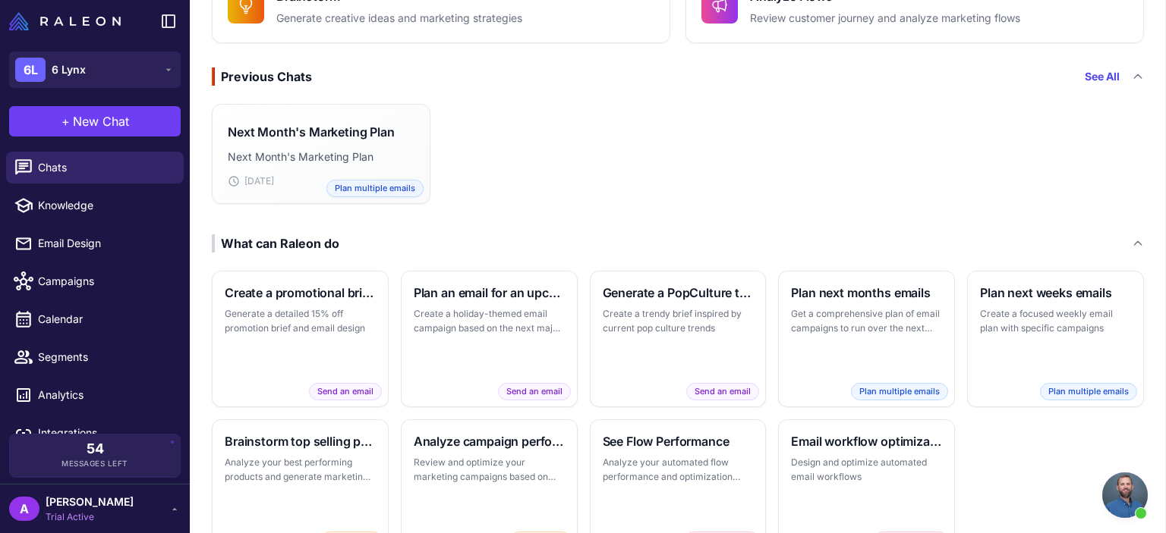
scroll to position [20, 0]
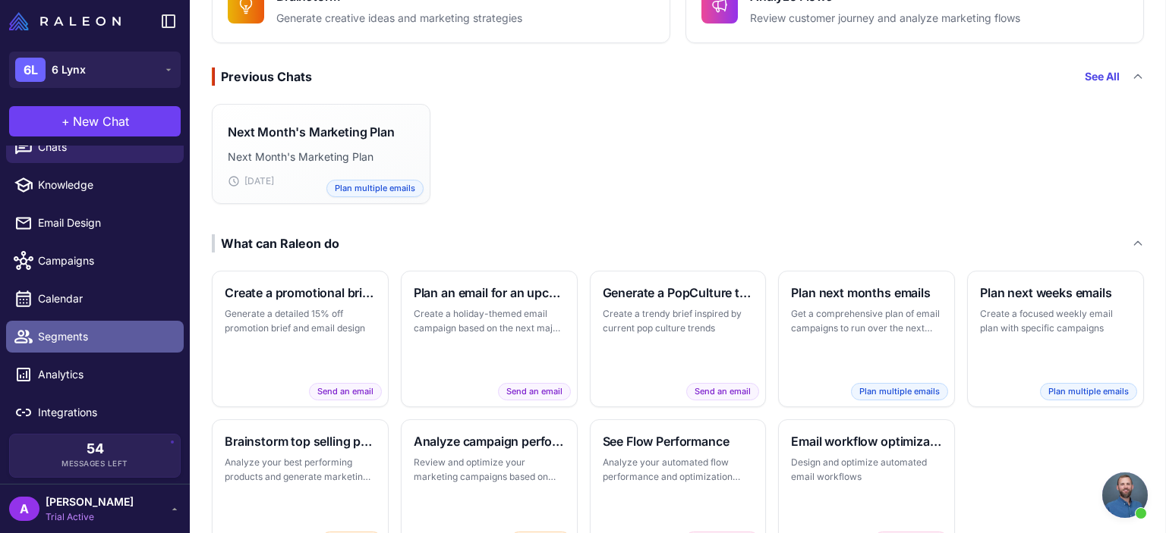
click at [91, 345] on link "Segments" at bounding box center [95, 337] width 178 height 32
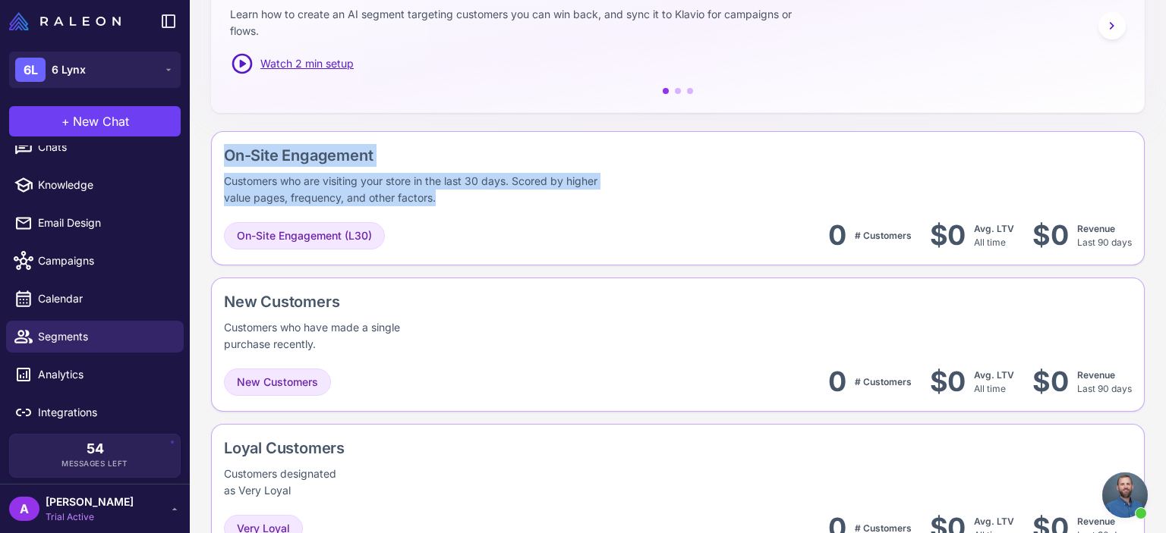
scroll to position [329, 0]
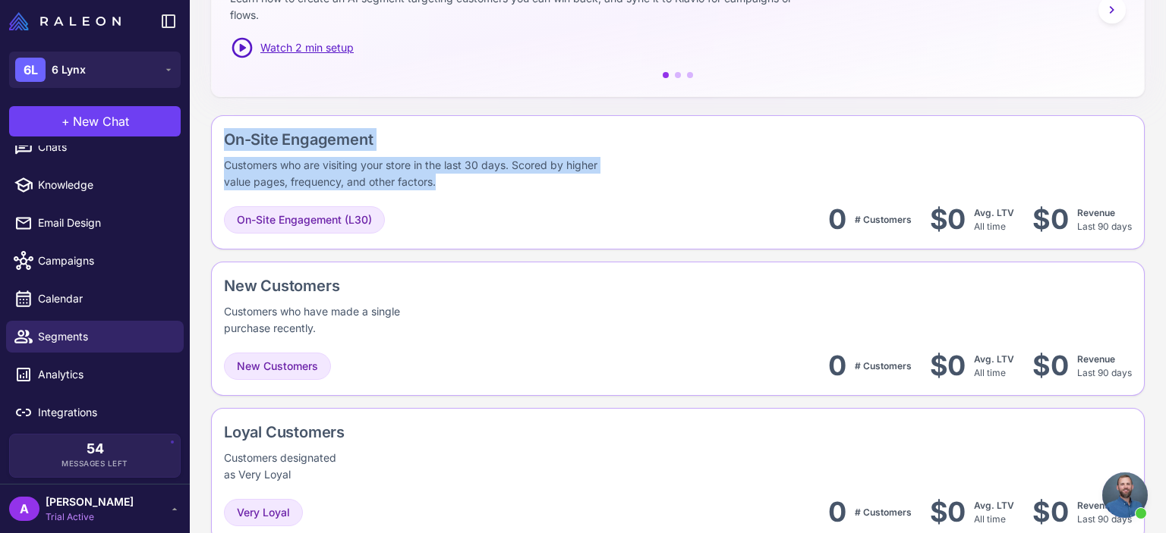
drag, startPoint x: 1165, startPoint y: 163, endPoint x: 1165, endPoint y: 186, distance: 22.8
click at [1165, 186] on content "AI Segments AI Segmentation is used to create faster, higher performing segment…" at bounding box center [678, 266] width 976 height 533
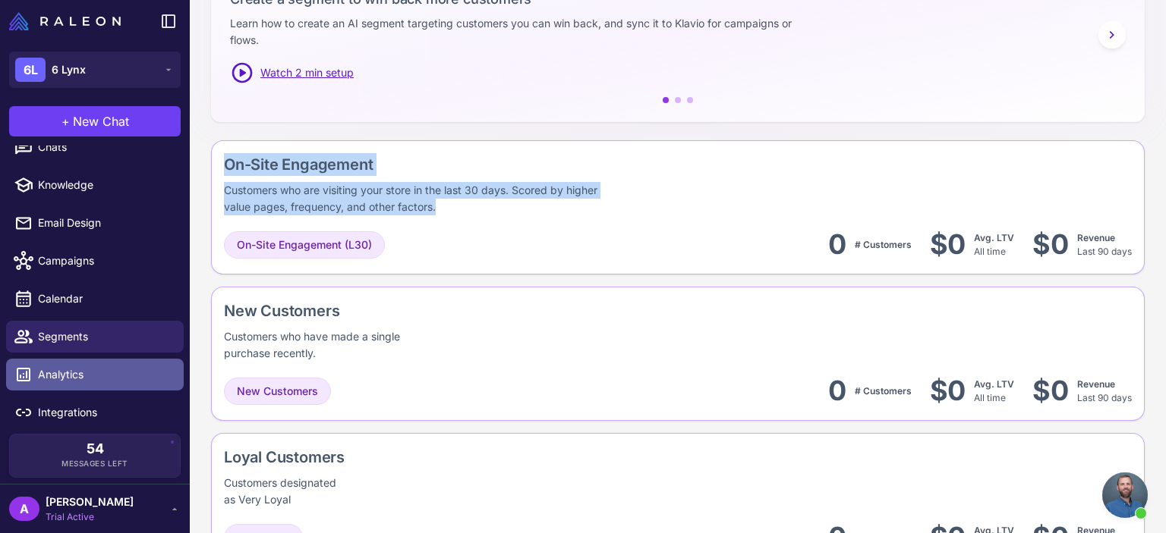
click at [100, 379] on span "Analytics" at bounding box center [105, 375] width 134 height 17
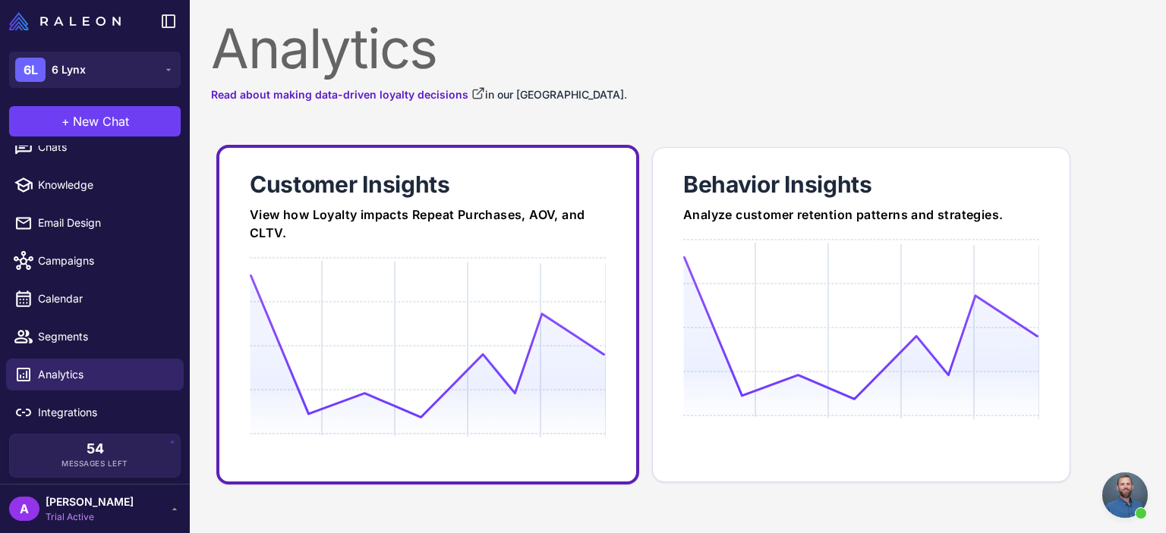
click at [364, 264] on div at bounding box center [428, 402] width 356 height 291
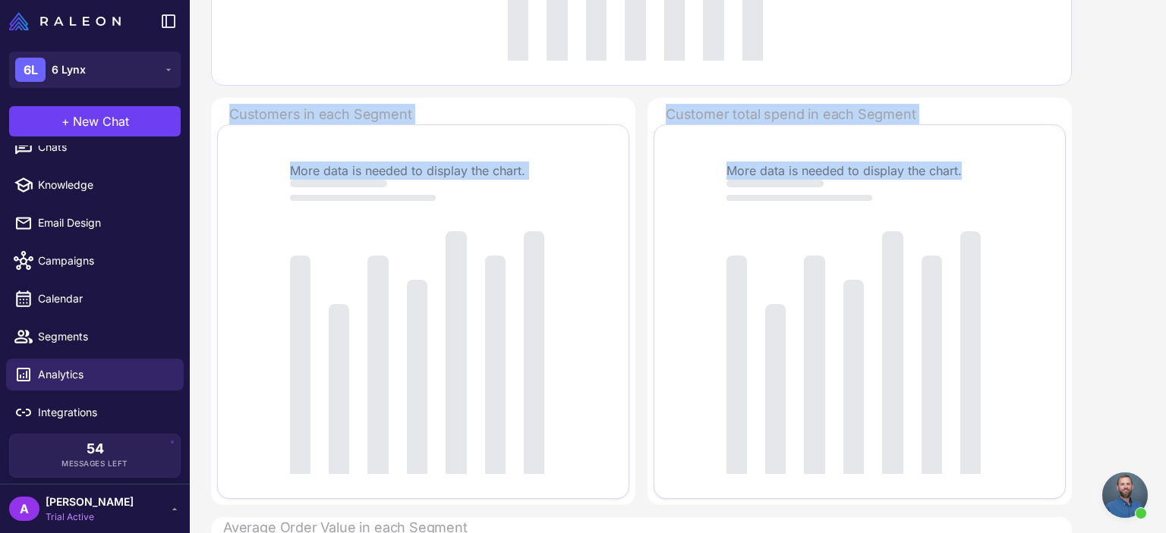
scroll to position [500, 0]
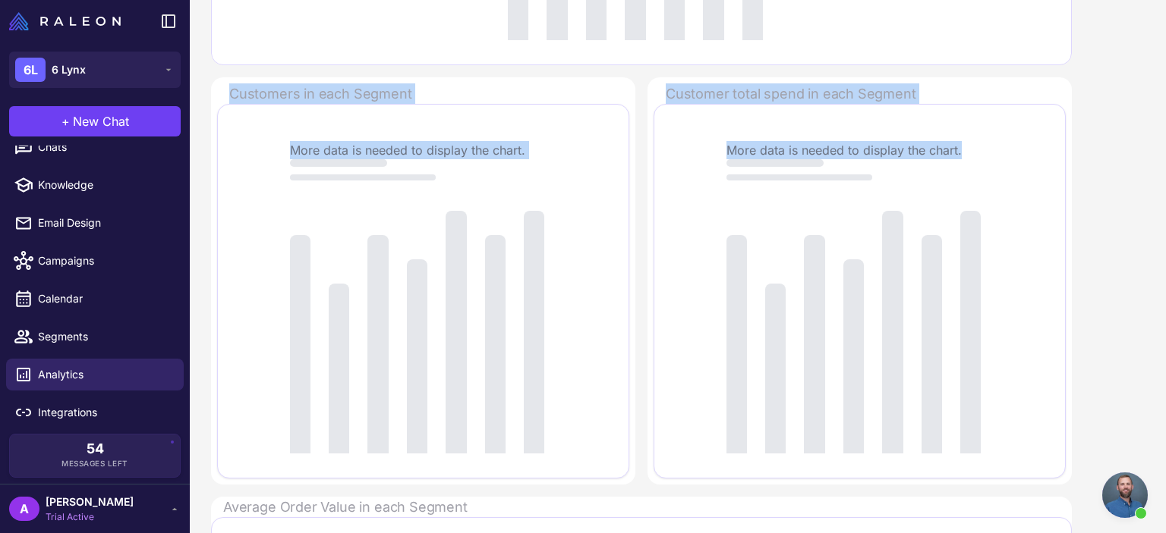
drag, startPoint x: 1165, startPoint y: 78, endPoint x: 1164, endPoint y: 217, distance: 138.9
click at [1164, 217] on content "Customer Insights Analytics Read about making data-driven loyalty decisions in …" at bounding box center [678, 266] width 976 height 533
